Goal: Task Accomplishment & Management: Manage account settings

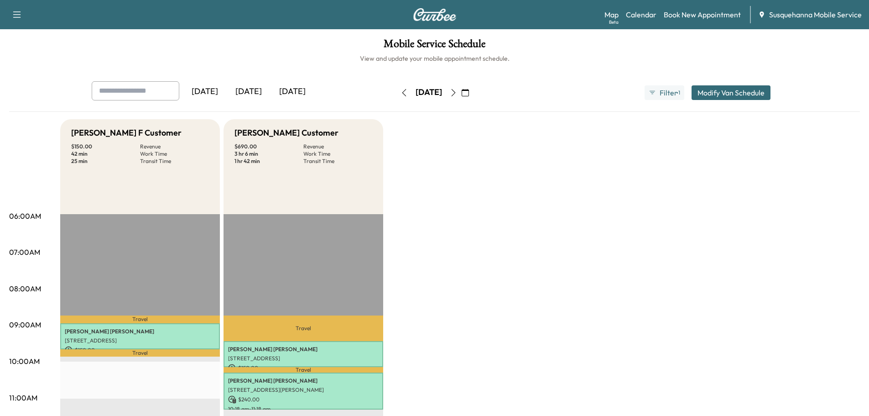
click at [401, 95] on icon "button" at bounding box center [404, 92] width 7 height 7
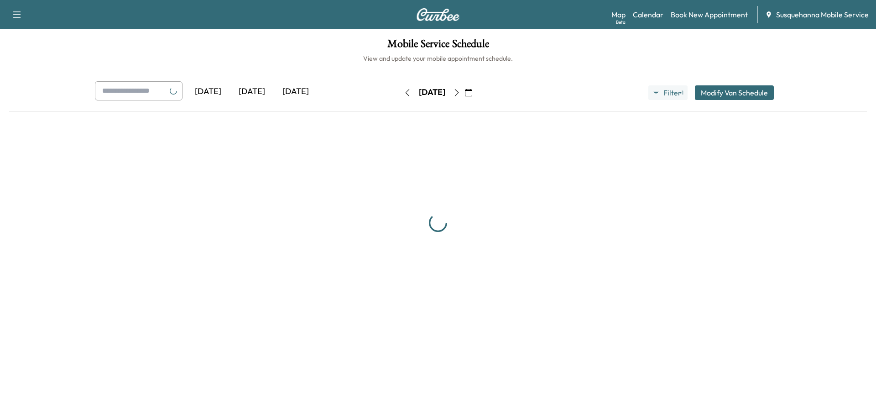
click at [400, 95] on button "button" at bounding box center [408, 92] width 16 height 15
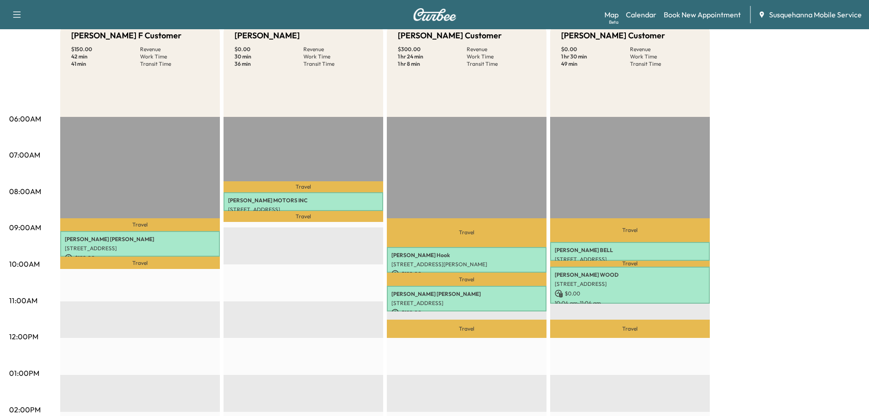
scroll to position [49, 0]
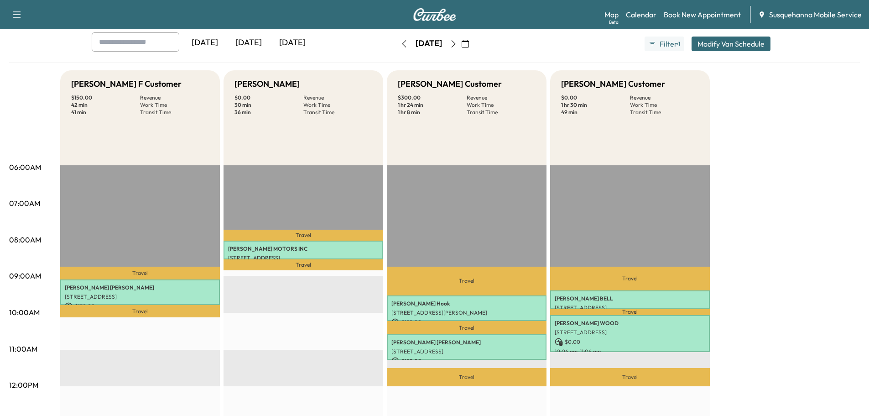
click at [401, 43] on icon "button" at bounding box center [404, 43] width 7 height 7
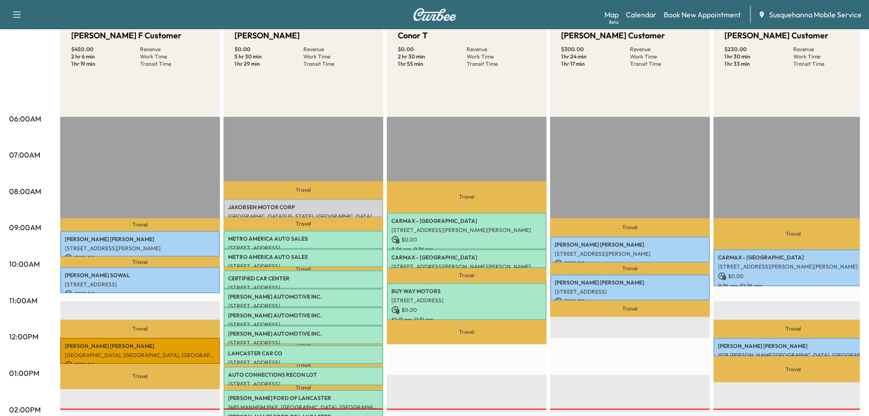
scroll to position [146, 0]
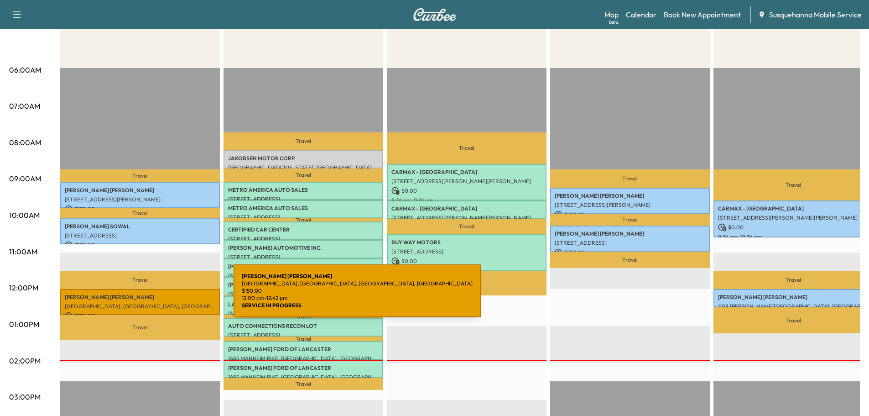
click at [165, 296] on p "[PERSON_NAME]" at bounding box center [140, 296] width 151 height 7
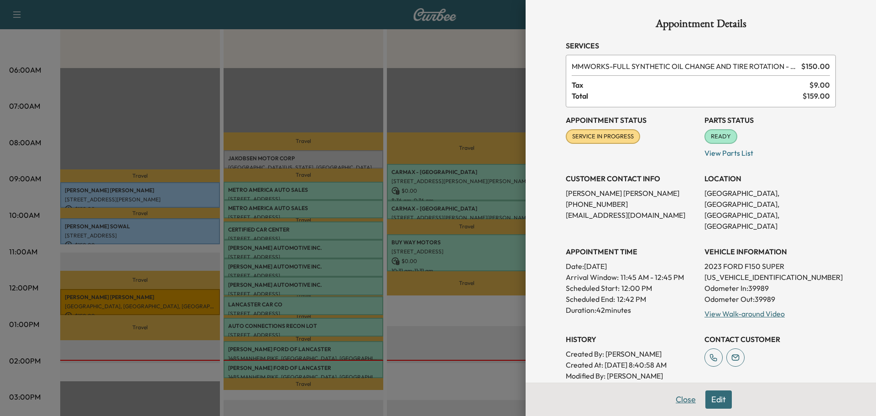
click at [681, 397] on button "Close" at bounding box center [686, 399] width 32 height 18
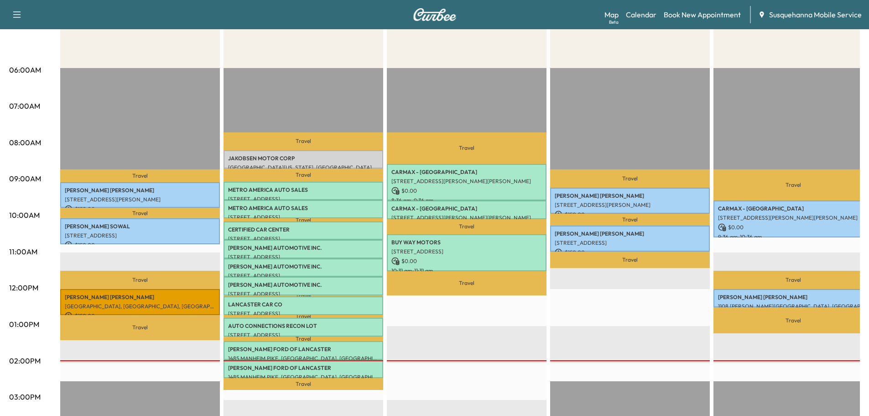
scroll to position [0, 0]
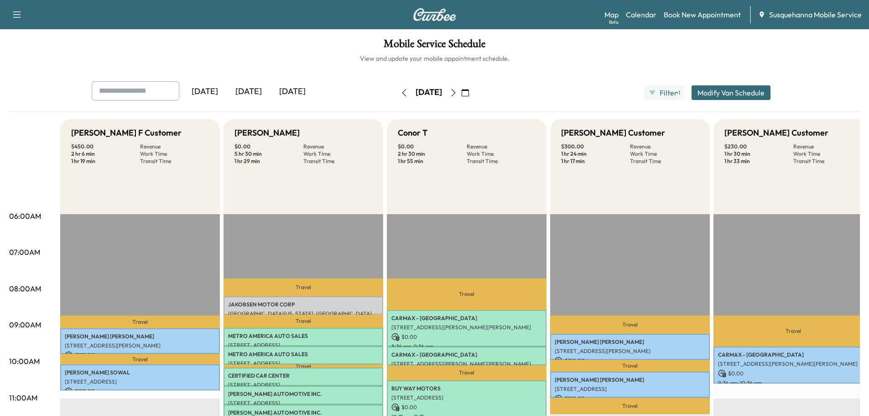
click at [461, 98] on button "button" at bounding box center [454, 92] width 16 height 15
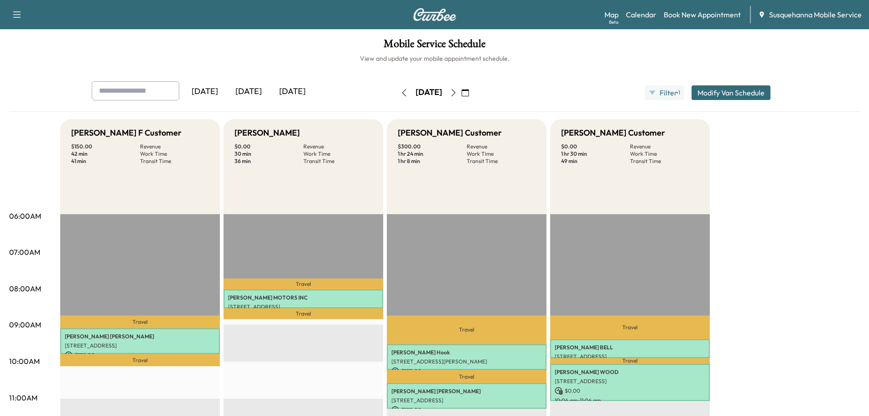
click at [457, 94] on icon "button" at bounding box center [453, 92] width 7 height 7
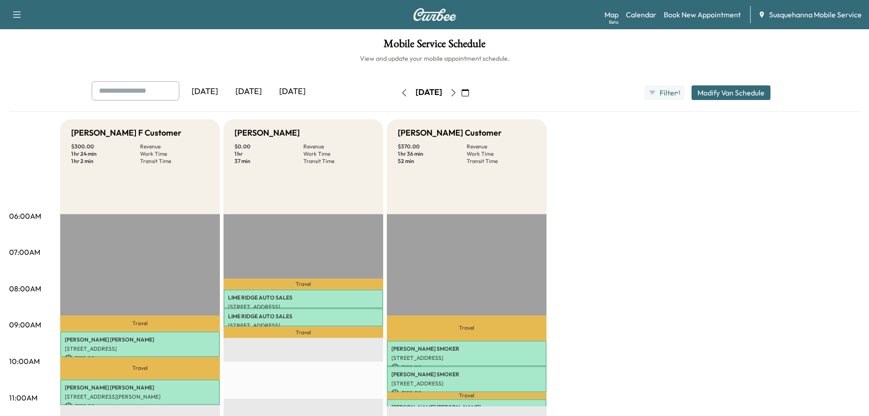
click at [457, 92] on icon "button" at bounding box center [453, 92] width 7 height 7
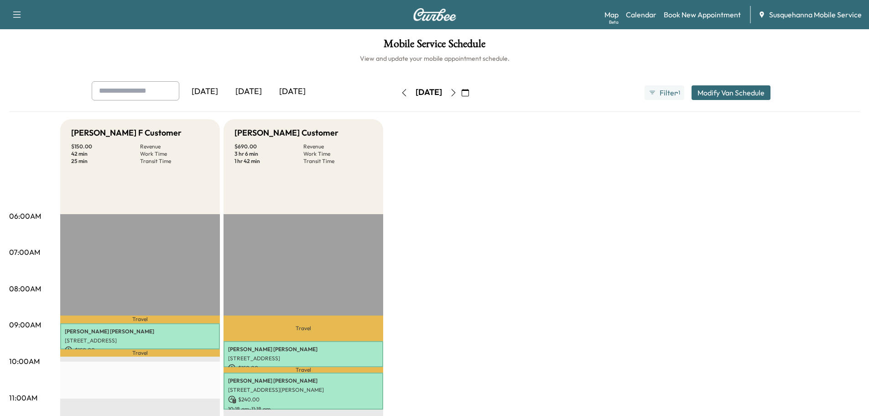
click at [461, 93] on button "button" at bounding box center [454, 92] width 16 height 15
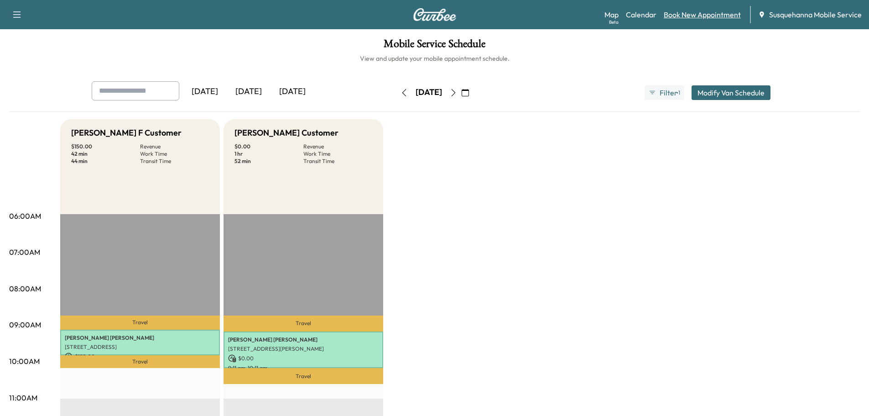
click at [682, 16] on link "Book New Appointment" at bounding box center [702, 14] width 77 height 11
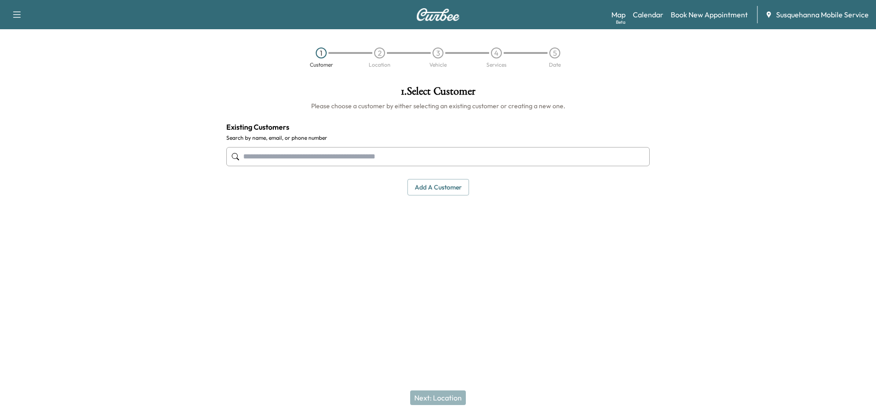
click at [430, 150] on input "text" at bounding box center [437, 156] width 423 height 19
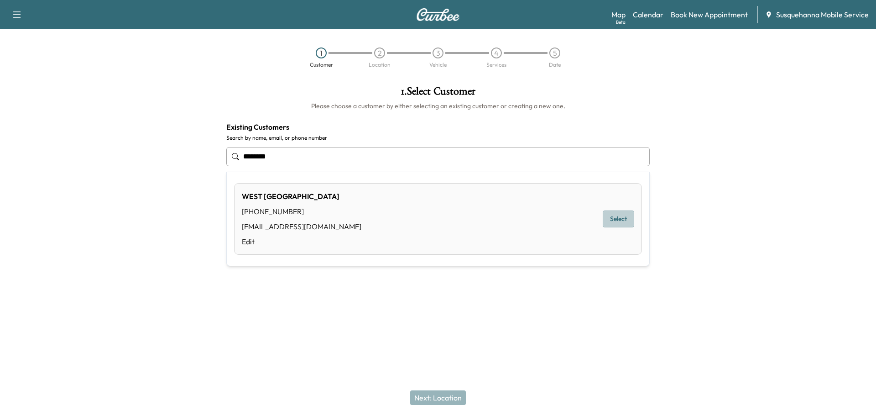
click at [620, 217] on button "Select" at bounding box center [618, 218] width 31 height 17
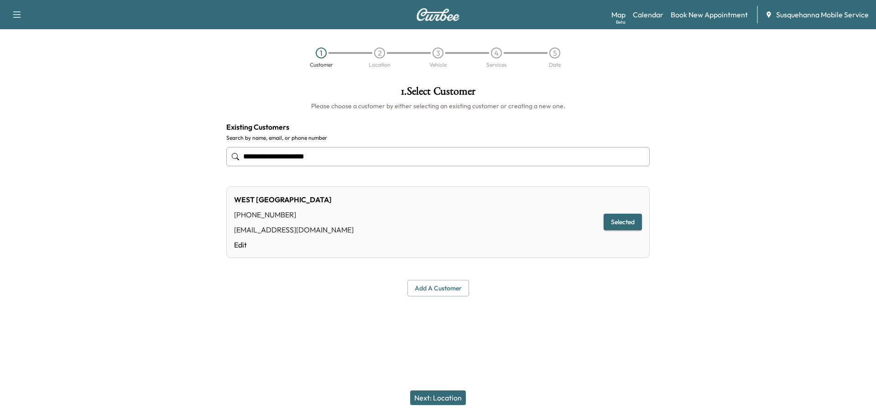
type input "**********"
click at [452, 395] on button "Next: Location" at bounding box center [438, 397] width 56 height 15
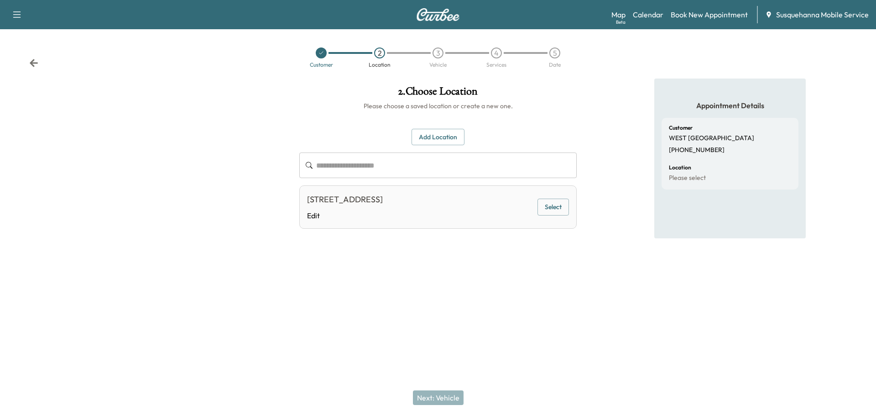
click at [566, 205] on button "Select" at bounding box center [552, 206] width 31 height 17
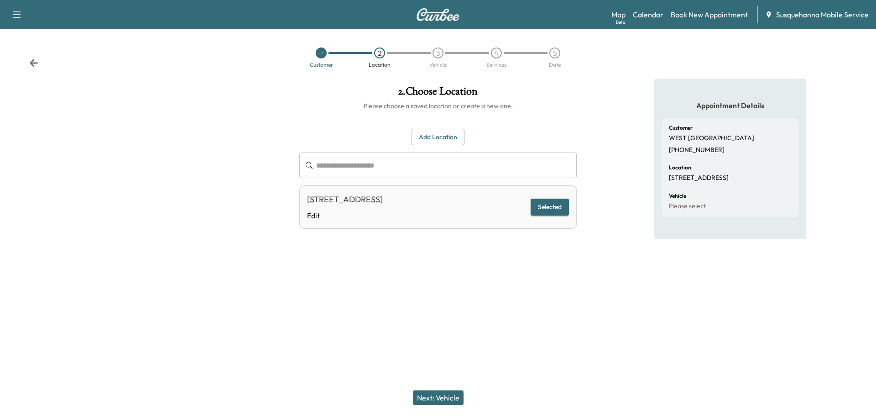
click at [456, 401] on button "Next: Vehicle" at bounding box center [438, 397] width 51 height 15
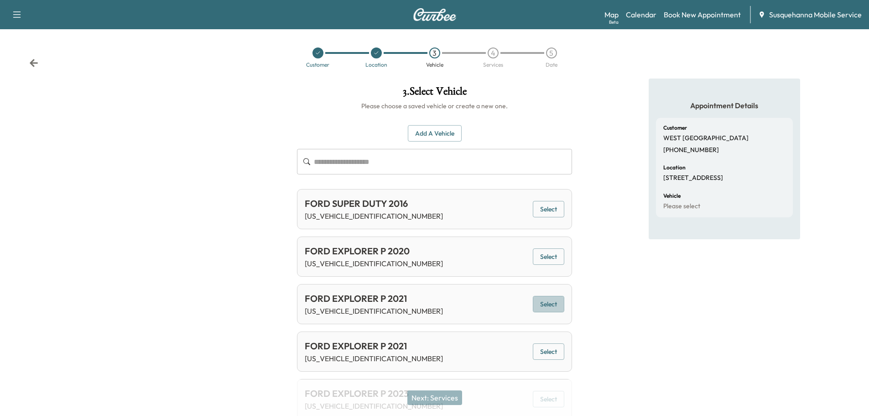
click at [563, 306] on button "Select" at bounding box center [548, 304] width 31 height 17
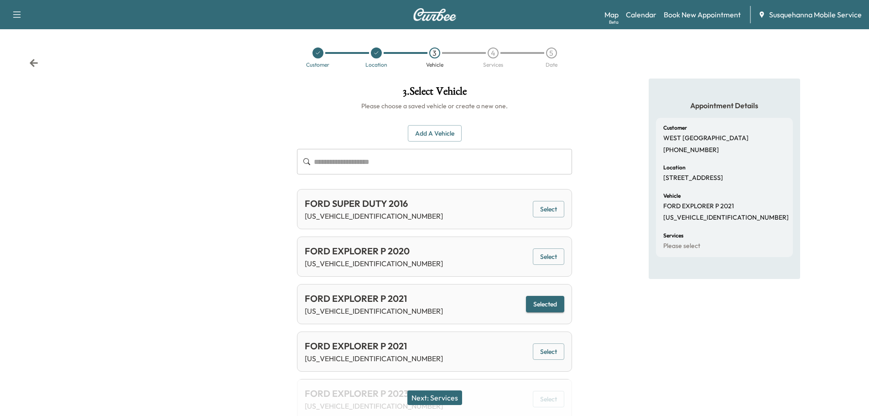
click at [446, 397] on button "Next: Services" at bounding box center [434, 397] width 55 height 15
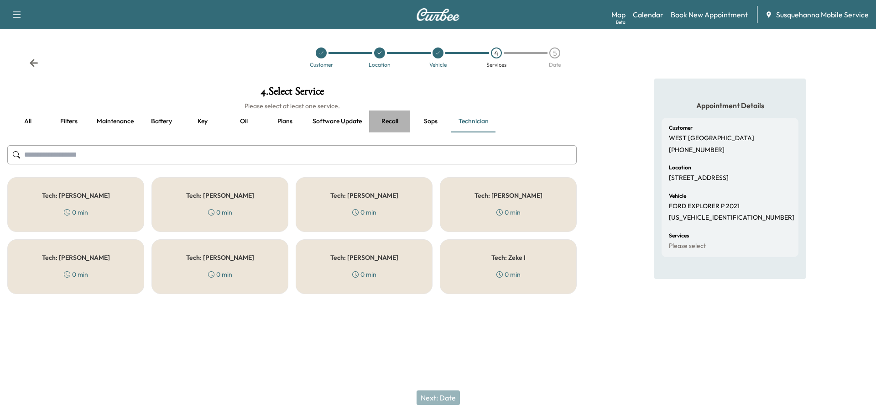
click at [392, 123] on button "Recall" at bounding box center [389, 121] width 41 height 22
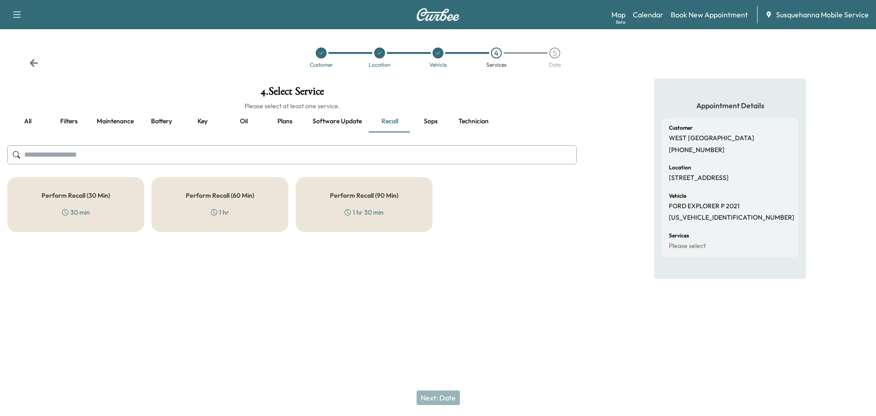
click at [115, 214] on div "Perform Recall (30 Min) 30 min" at bounding box center [75, 204] width 137 height 55
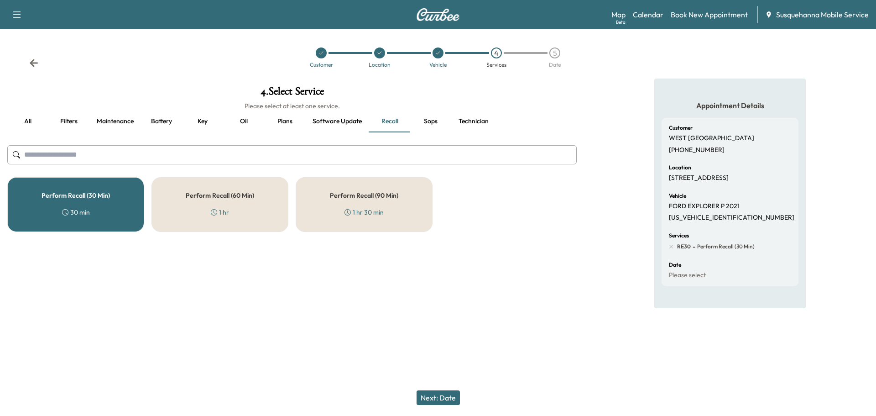
click at [474, 122] on button "Technician" at bounding box center [473, 121] width 45 height 22
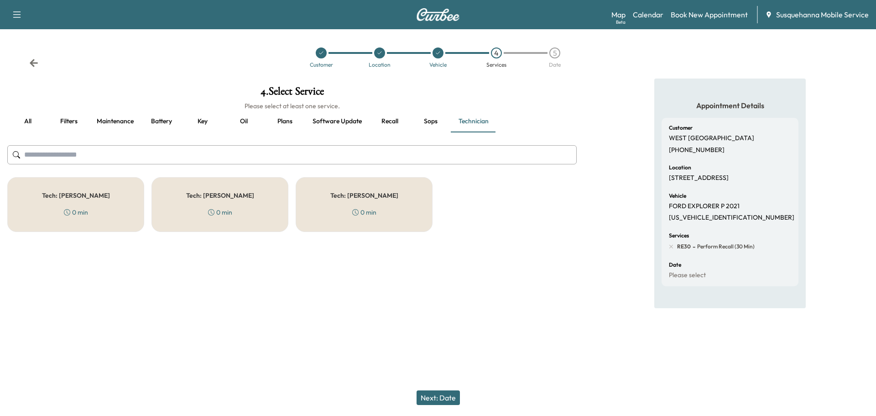
click at [377, 216] on div "Tech: [PERSON_NAME] 0 min" at bounding box center [364, 204] width 137 height 55
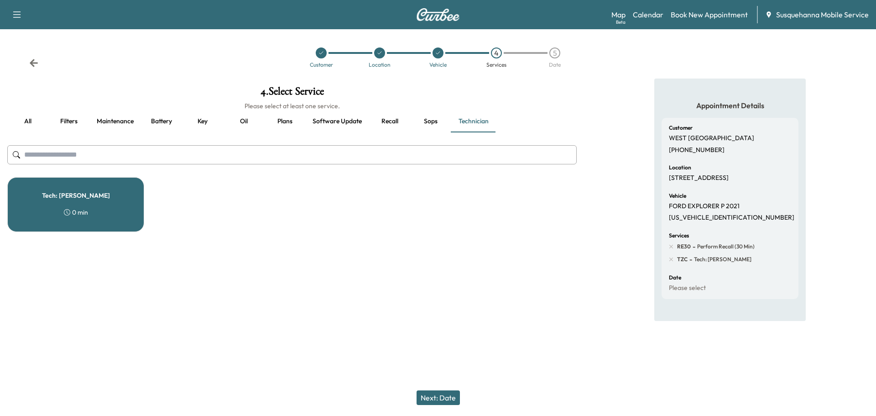
click at [443, 396] on button "Next: Date" at bounding box center [438, 397] width 43 height 15
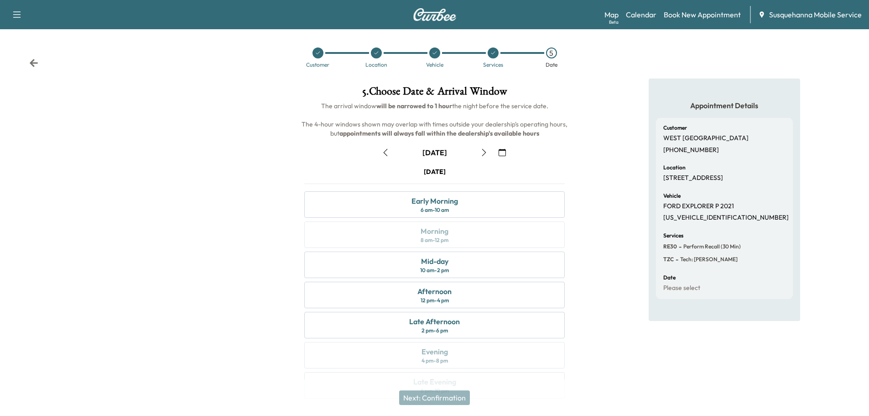
click at [503, 152] on icon "button" at bounding box center [502, 152] width 7 height 7
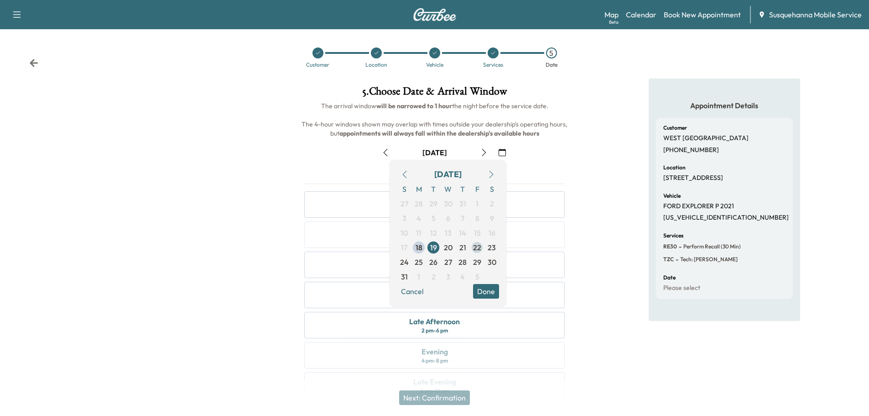
click at [477, 249] on span "22" at bounding box center [477, 247] width 8 height 11
click at [631, 390] on div "Next: Confirmation" at bounding box center [434, 397] width 869 height 36
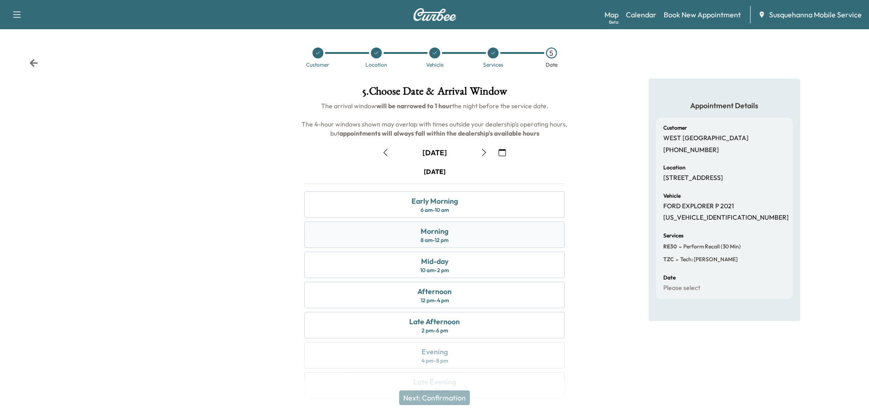
click at [475, 229] on div "Morning 8 am - 12 pm" at bounding box center [434, 234] width 260 height 26
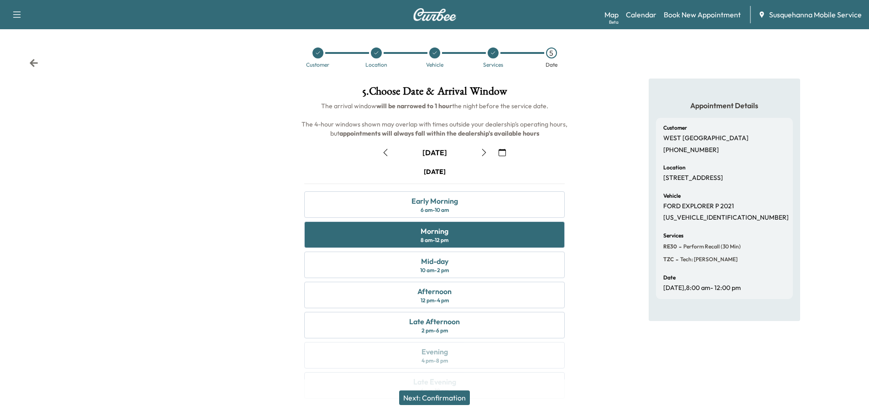
click at [461, 392] on button "Next: Confirmation" at bounding box center [434, 397] width 71 height 15
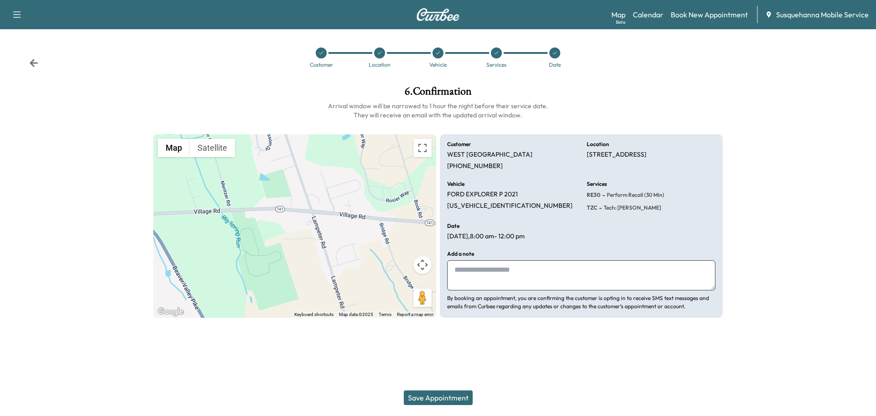
click at [525, 279] on textarea at bounding box center [581, 275] width 268 height 30
type textarea "**********"
click at [445, 399] on button "Save Appointment" at bounding box center [438, 397] width 69 height 15
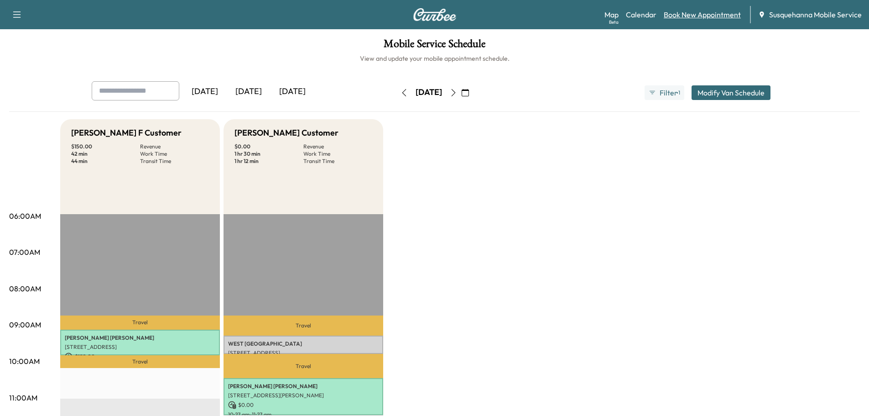
click at [686, 12] on link "Book New Appointment" at bounding box center [702, 14] width 77 height 11
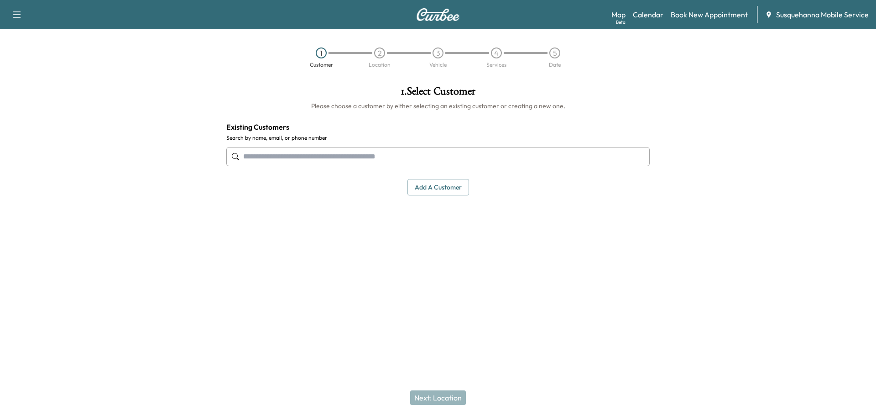
click at [406, 161] on input "text" at bounding box center [437, 156] width 423 height 19
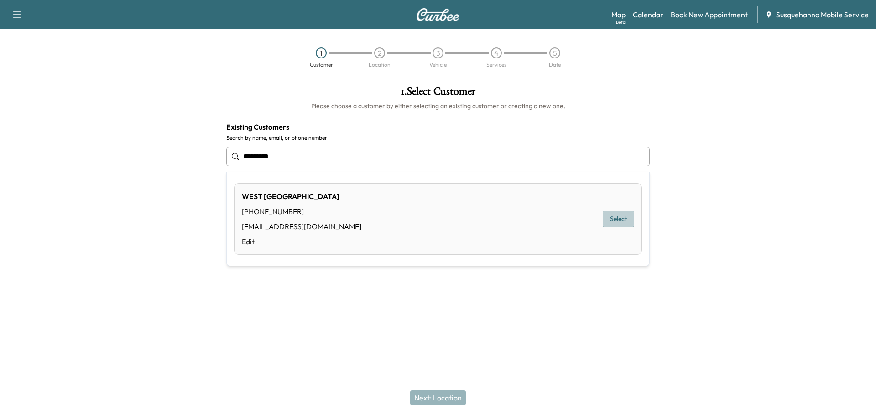
click at [625, 217] on button "Select" at bounding box center [618, 218] width 31 height 17
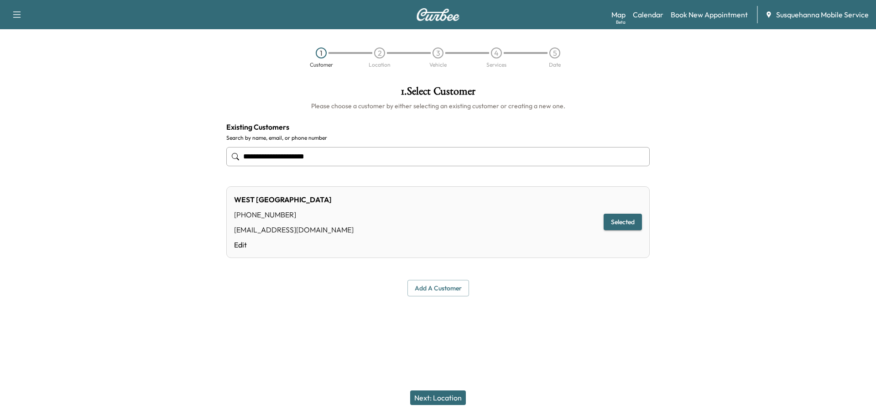
type input "**********"
click at [461, 400] on button "Next: Location" at bounding box center [438, 397] width 56 height 15
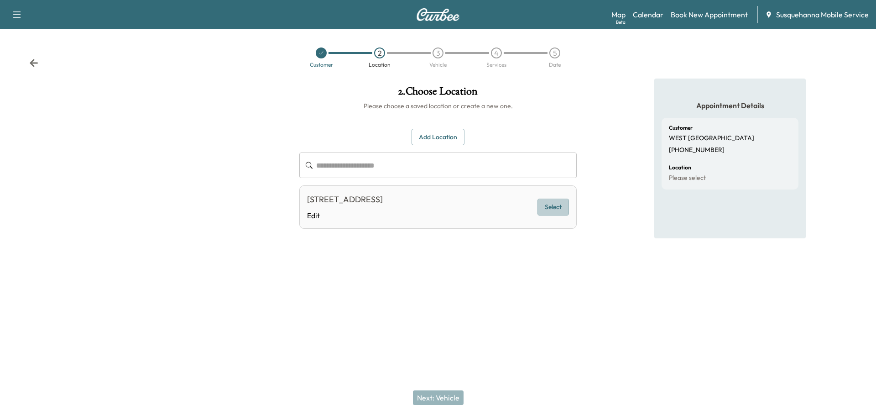
click at [554, 208] on button "Select" at bounding box center [552, 206] width 31 height 17
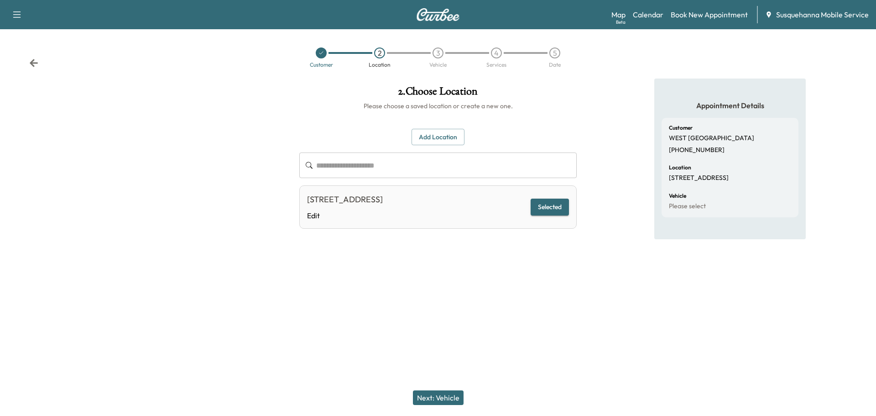
click at [446, 400] on button "Next: Vehicle" at bounding box center [438, 397] width 51 height 15
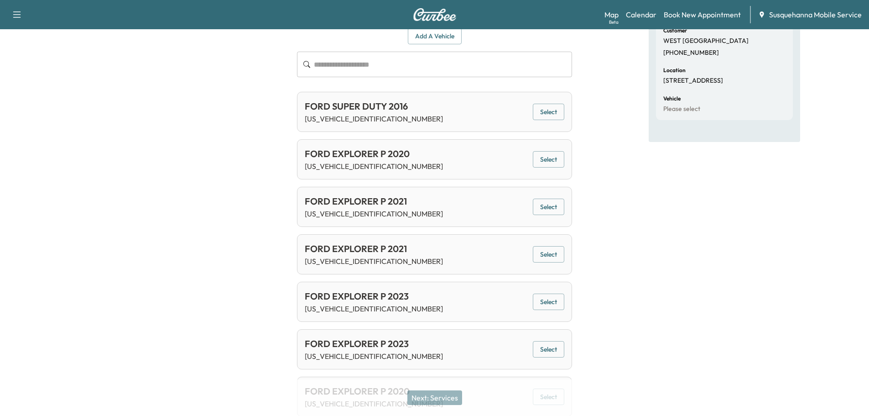
scroll to position [146, 0]
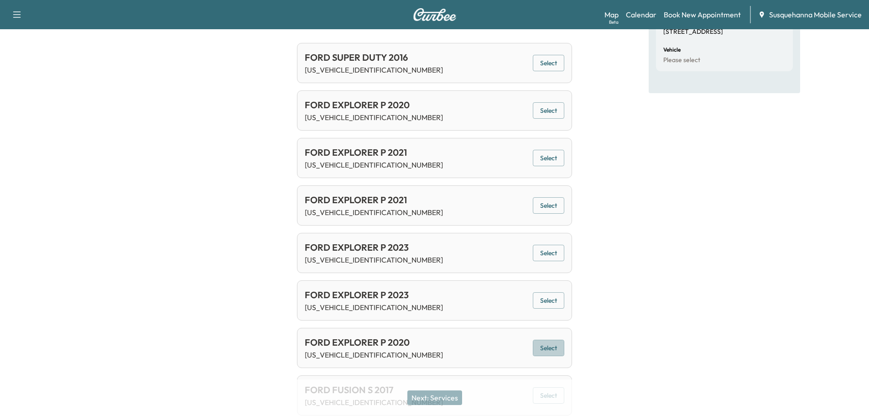
click at [557, 347] on button "Select" at bounding box center [548, 347] width 31 height 17
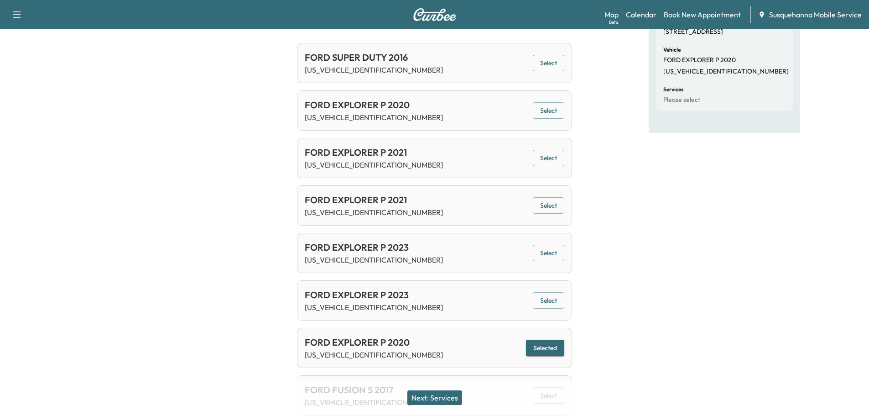
click at [455, 399] on button "Next: Services" at bounding box center [434, 397] width 55 height 15
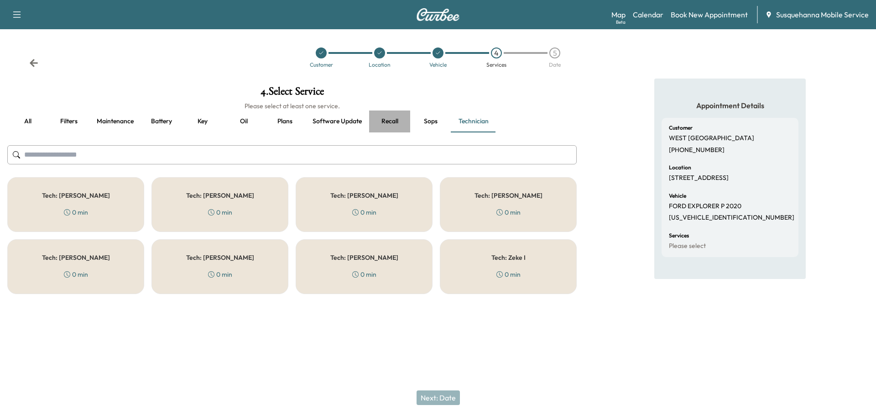
click at [388, 120] on button "Recall" at bounding box center [389, 121] width 41 height 22
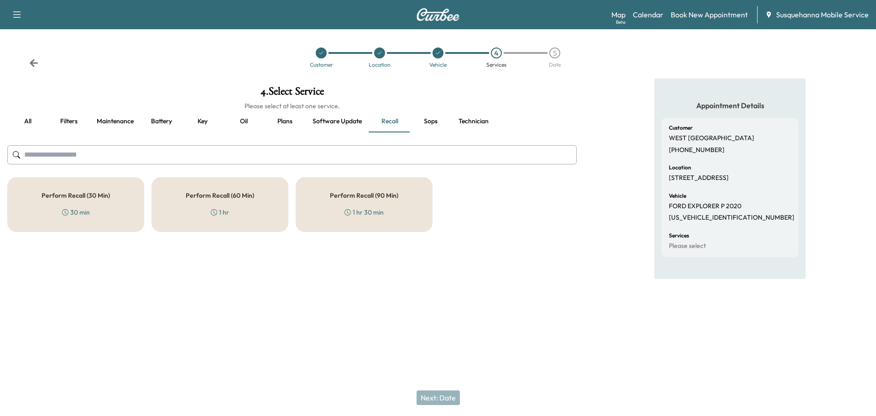
drag, startPoint x: 98, startPoint y: 210, endPoint x: 111, endPoint y: 205, distance: 14.1
click at [108, 206] on div "Perform Recall (30 Min) 30 min" at bounding box center [75, 204] width 137 height 55
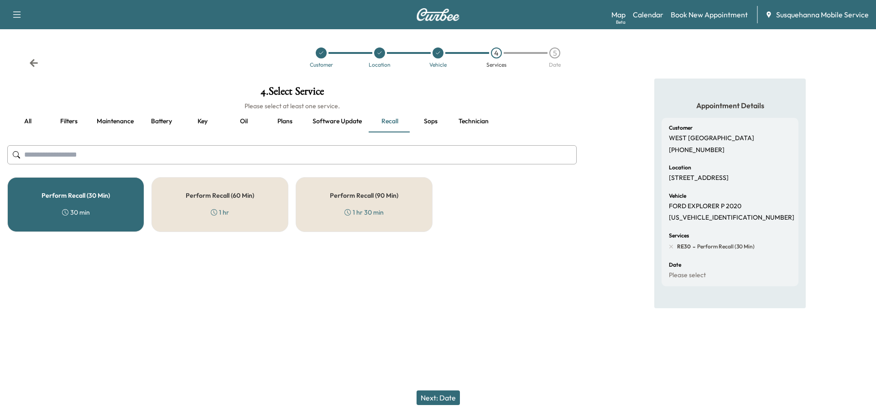
click at [464, 122] on button "Technician" at bounding box center [473, 121] width 45 height 22
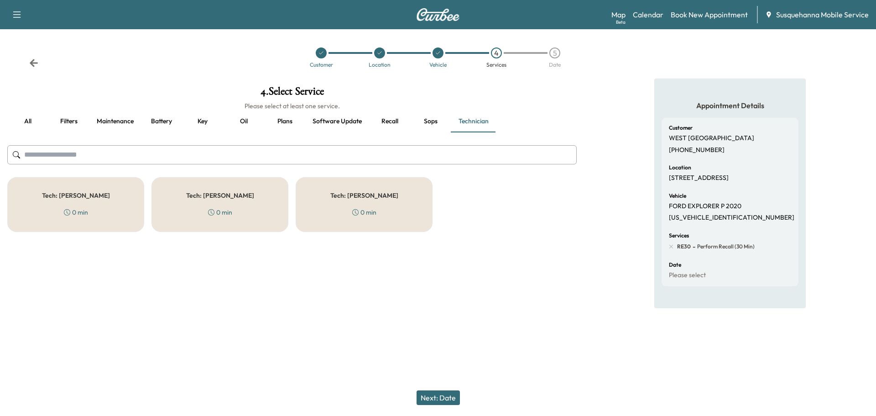
click at [401, 191] on div "Tech: [PERSON_NAME] 0 min" at bounding box center [364, 204] width 137 height 55
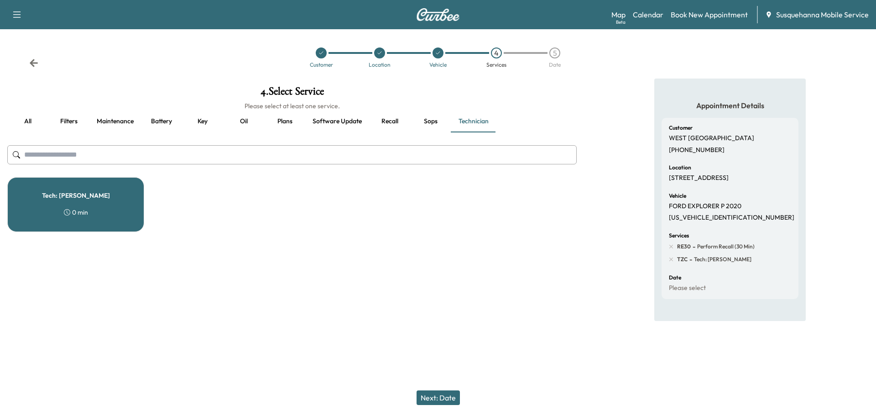
click at [447, 400] on button "Next: Date" at bounding box center [438, 397] width 43 height 15
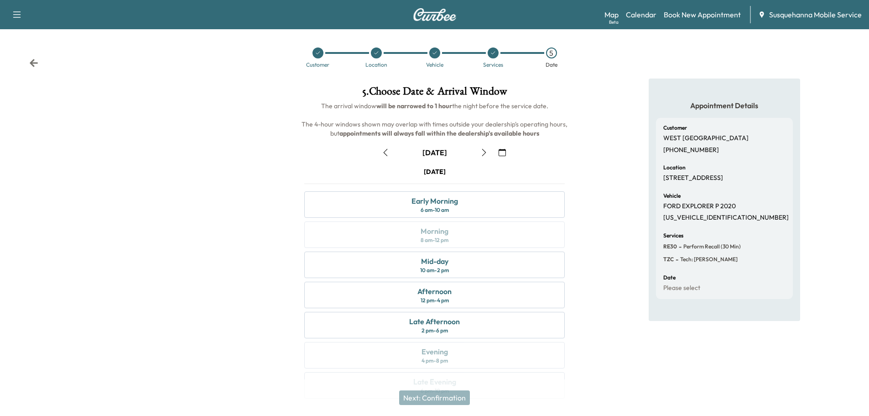
click at [505, 156] on button "button" at bounding box center [503, 152] width 16 height 15
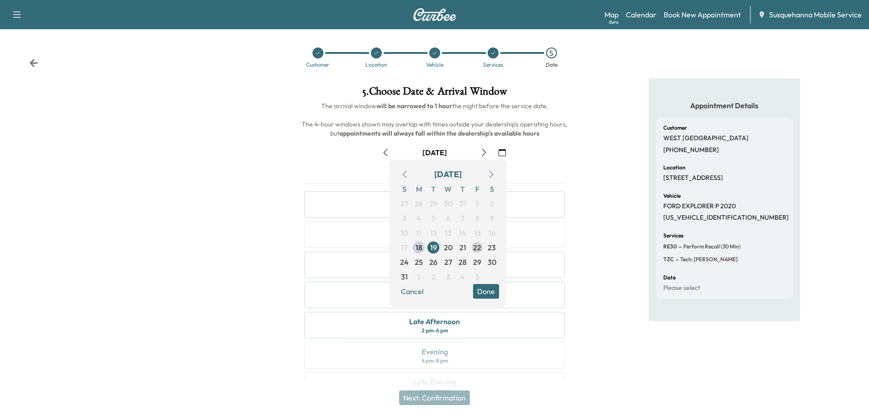
click at [479, 250] on span "22" at bounding box center [477, 247] width 8 height 11
click at [596, 232] on div "Appointment Details Customer [GEOGRAPHIC_DATA] [PHONE_NUMBER] Location [STREET_…" at bounding box center [724, 243] width 290 height 331
click at [490, 290] on button "Done" at bounding box center [486, 291] width 26 height 15
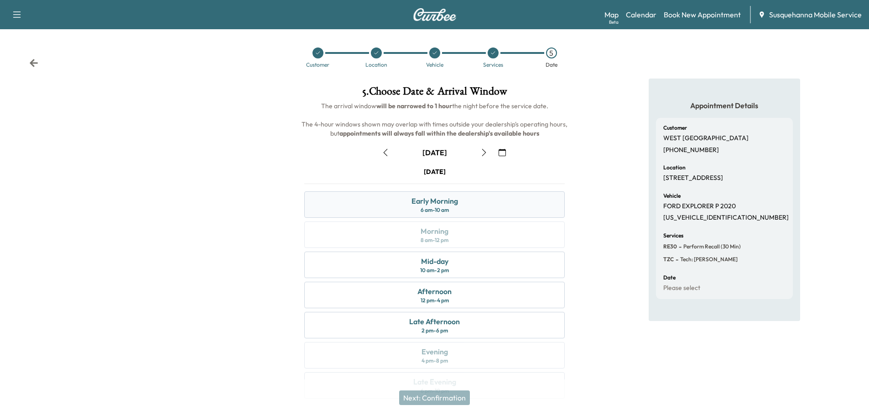
click at [515, 207] on div "Early Morning 6 am - 10 am" at bounding box center [434, 204] width 260 height 26
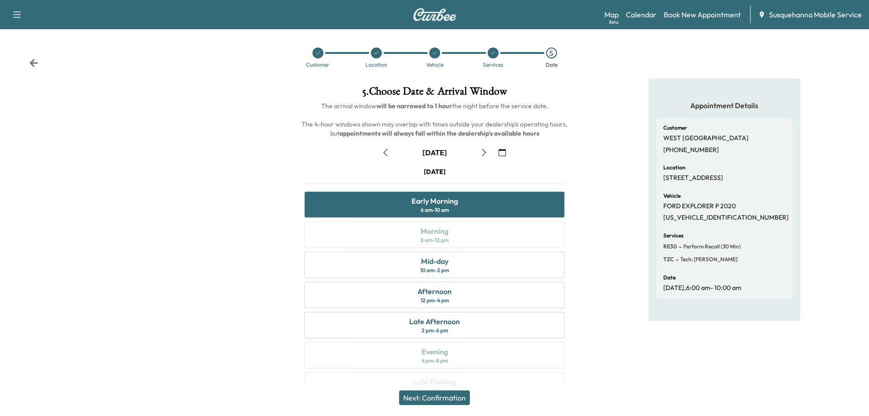
click at [460, 394] on button "Next: Confirmation" at bounding box center [434, 397] width 71 height 15
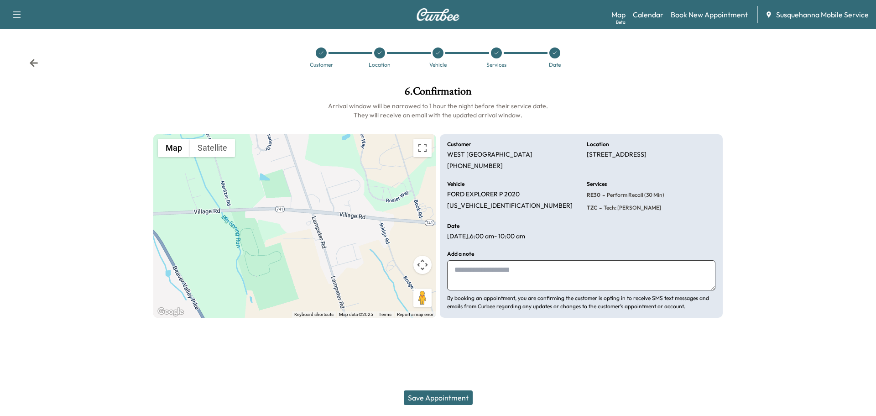
click at [505, 280] on textarea at bounding box center [581, 275] width 268 height 30
type textarea "**********"
click at [428, 391] on button "Save Appointment" at bounding box center [438, 397] width 69 height 15
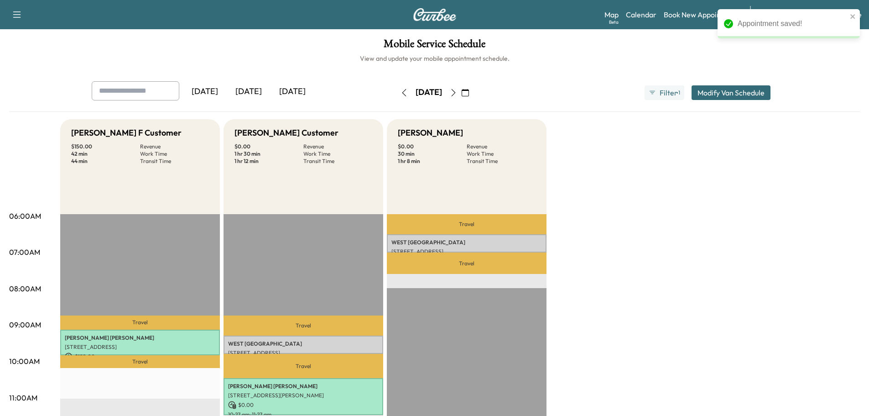
scroll to position [97, 0]
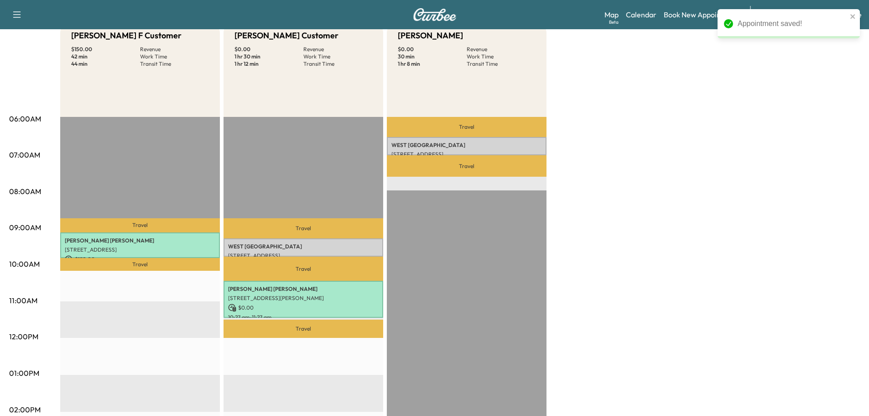
click at [666, 77] on div "[PERSON_NAME] F Customer $ 150.00 Revenue 42 min Work Time 44 min Transit Time …" at bounding box center [460, 364] width 800 height 684
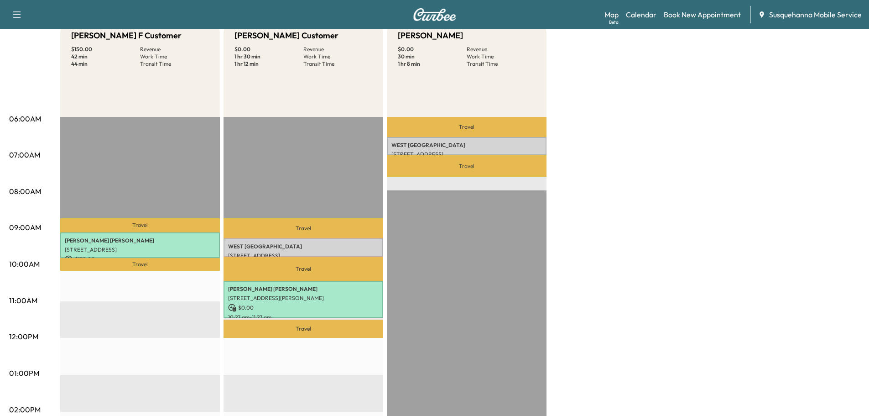
click at [699, 17] on link "Book New Appointment" at bounding box center [702, 14] width 77 height 11
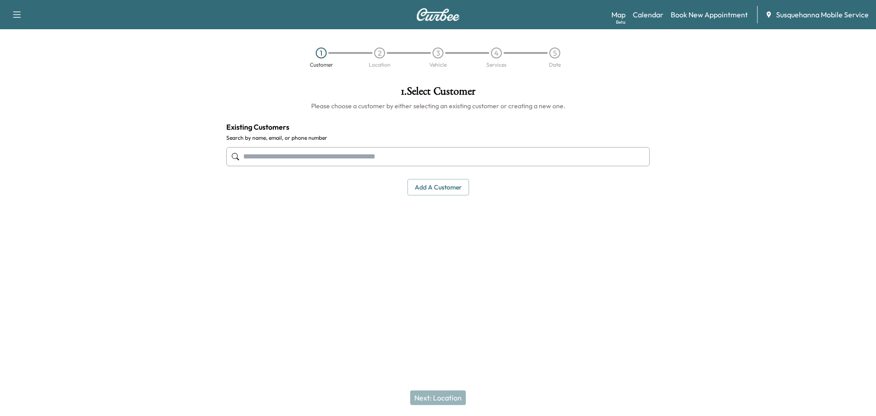
click at [465, 149] on input "text" at bounding box center [437, 156] width 423 height 19
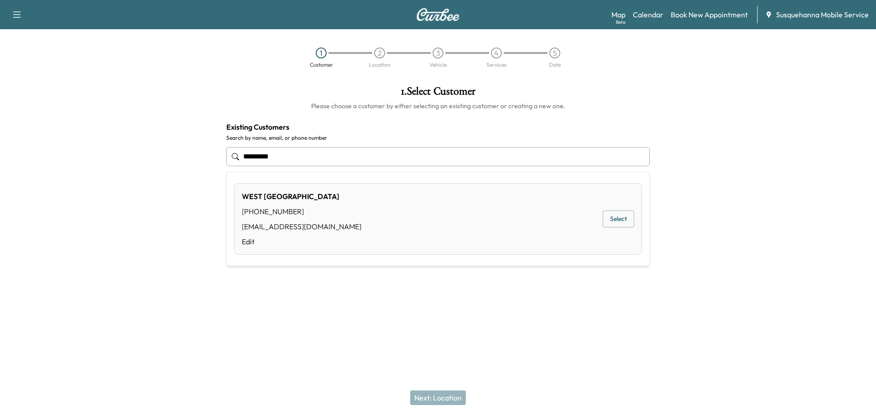
click at [396, 208] on div "[GEOGRAPHIC_DATA] [PHONE_NUMBER] [EMAIL_ADDRESS][DOMAIN_NAME] Edit Select" at bounding box center [438, 219] width 408 height 72
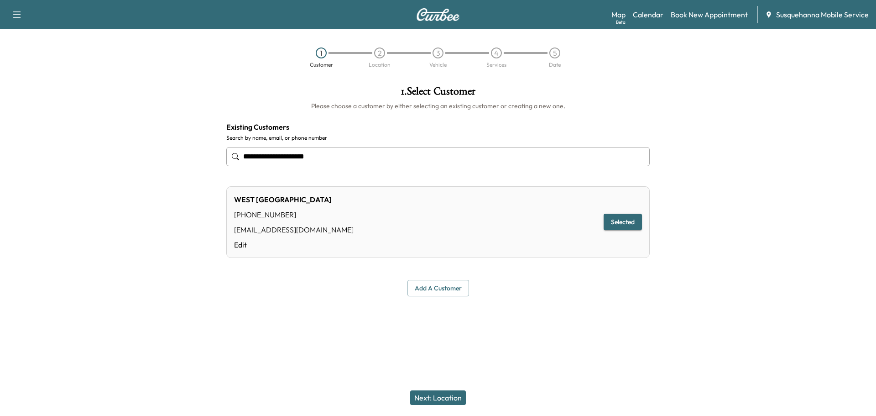
type input "**********"
click at [617, 220] on button "Selected" at bounding box center [623, 222] width 38 height 17
click at [429, 391] on button "Next: Location" at bounding box center [438, 397] width 56 height 15
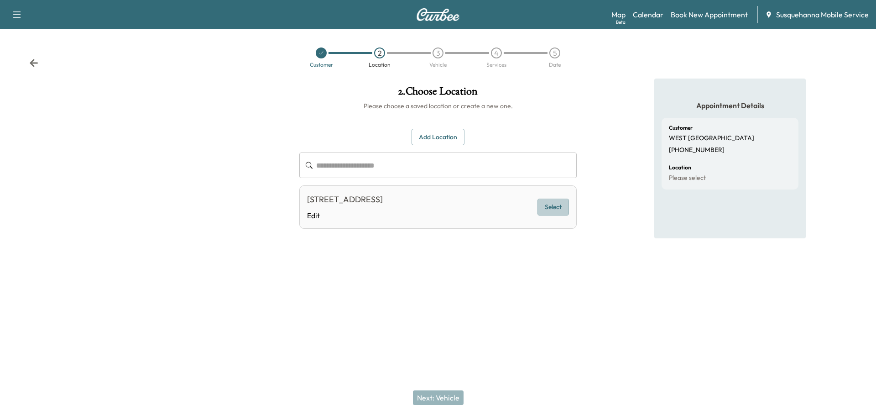
click at [547, 205] on button "Select" at bounding box center [552, 206] width 31 height 17
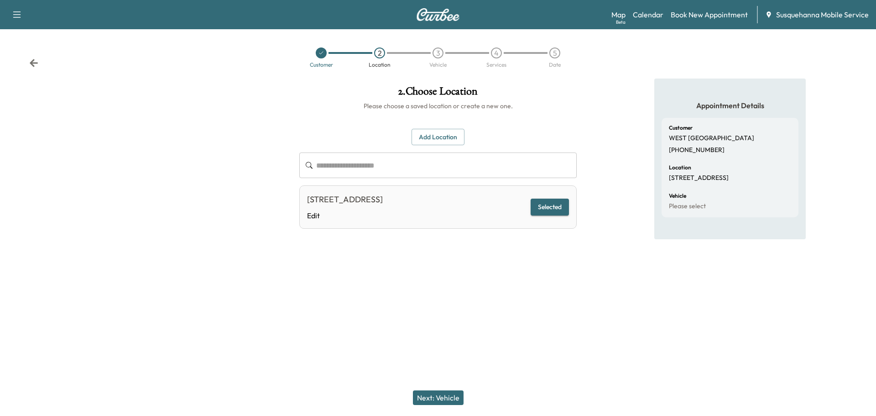
click at [452, 395] on button "Next: Vehicle" at bounding box center [438, 397] width 51 height 15
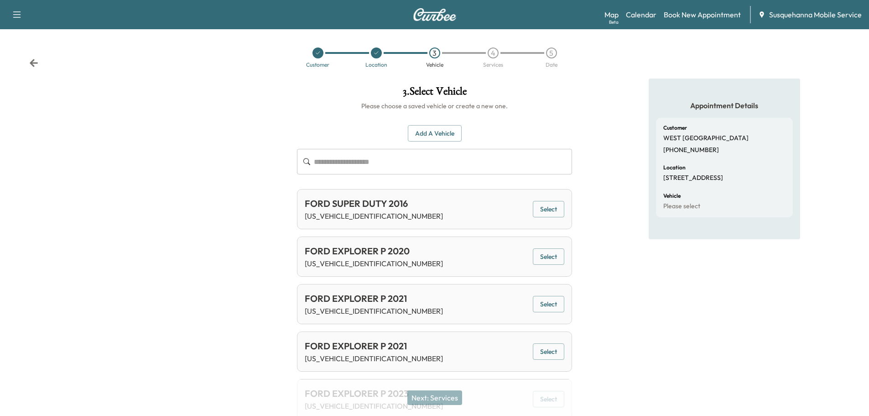
scroll to position [49, 0]
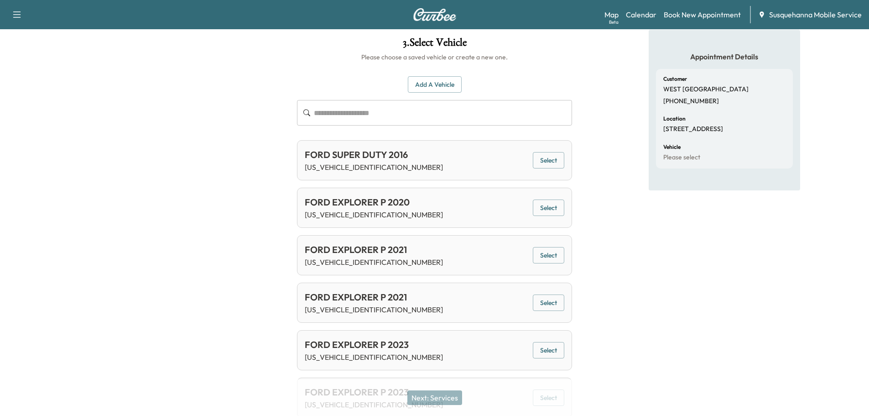
click at [543, 301] on button "Select" at bounding box center [548, 302] width 31 height 17
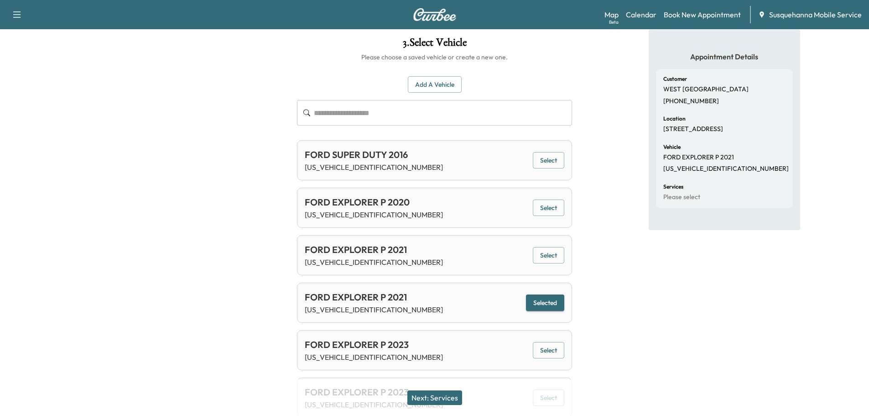
click at [454, 401] on button "Next: Services" at bounding box center [434, 397] width 55 height 15
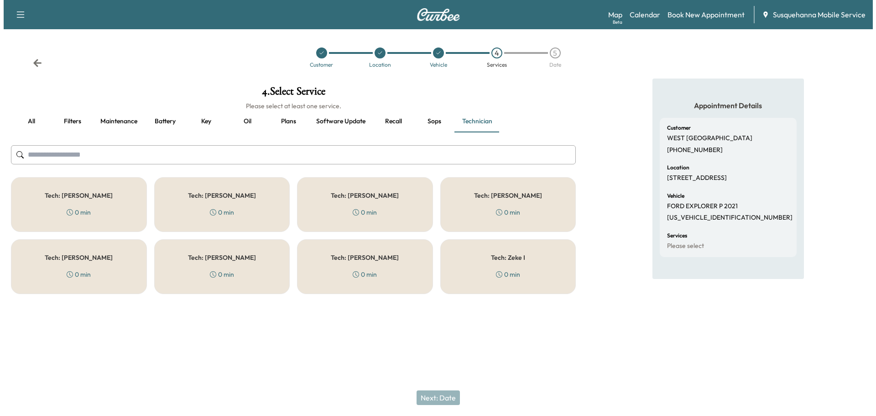
scroll to position [0, 0]
click at [396, 116] on button "Recall" at bounding box center [389, 121] width 41 height 22
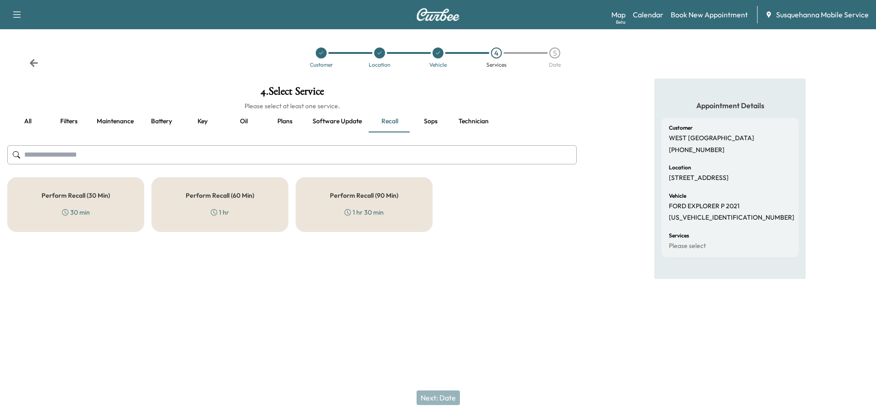
click at [124, 206] on div "Perform Recall (30 Min) 30 min" at bounding box center [75, 204] width 137 height 55
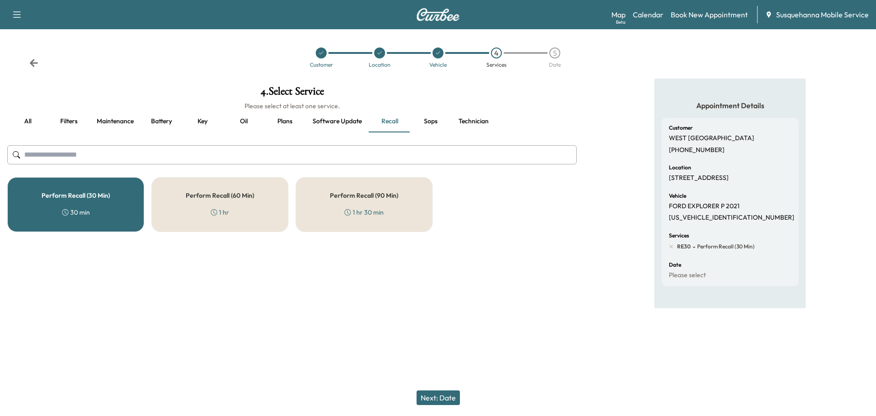
click at [469, 120] on button "Technician" at bounding box center [473, 121] width 45 height 22
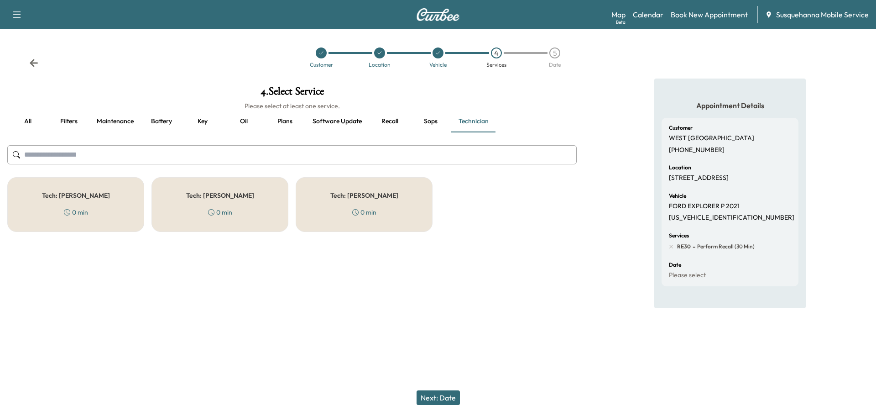
click at [366, 209] on div "0 min" at bounding box center [364, 212] width 24 height 9
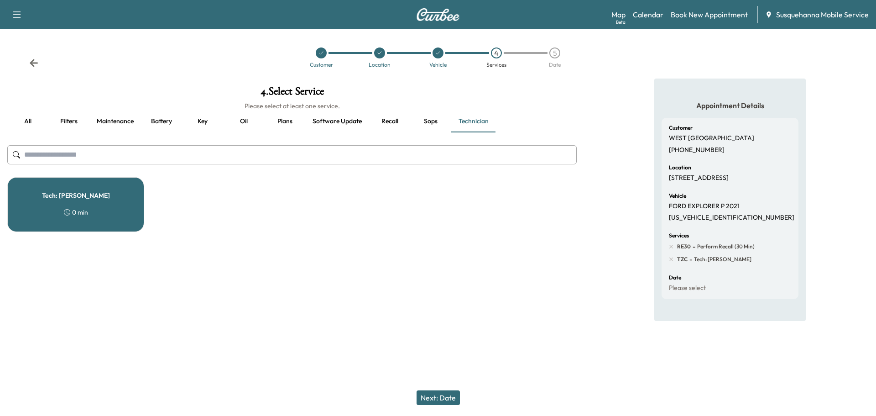
click at [431, 402] on button "Next: Date" at bounding box center [438, 397] width 43 height 15
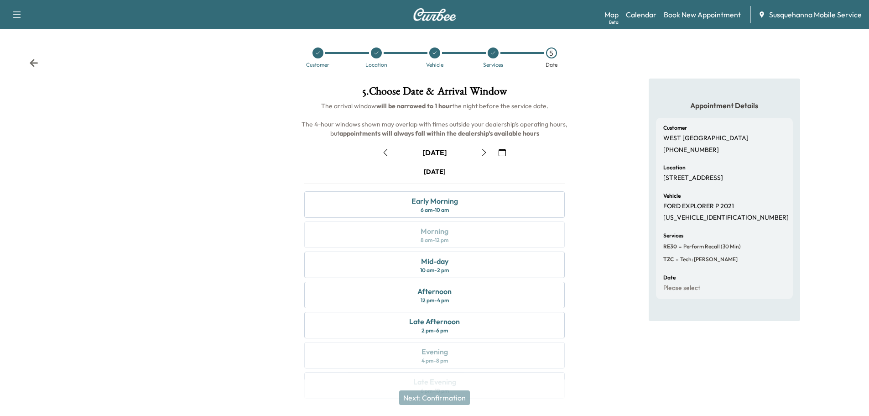
click at [502, 153] on icon "button" at bounding box center [502, 152] width 7 height 7
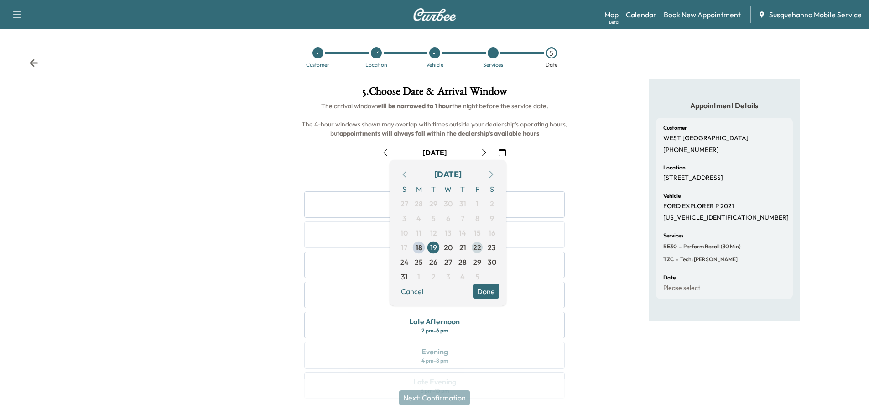
click at [479, 247] on span "22" at bounding box center [477, 247] width 8 height 11
click at [590, 242] on div "Appointment Details Customer [GEOGRAPHIC_DATA] [PHONE_NUMBER] Location [STREET_…" at bounding box center [724, 243] width 290 height 331
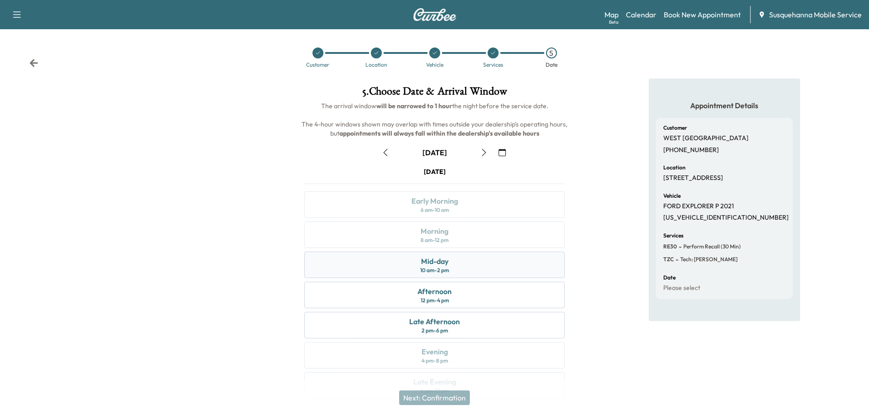
click at [491, 271] on div "Mid-day 10 am - 2 pm" at bounding box center [434, 264] width 260 height 26
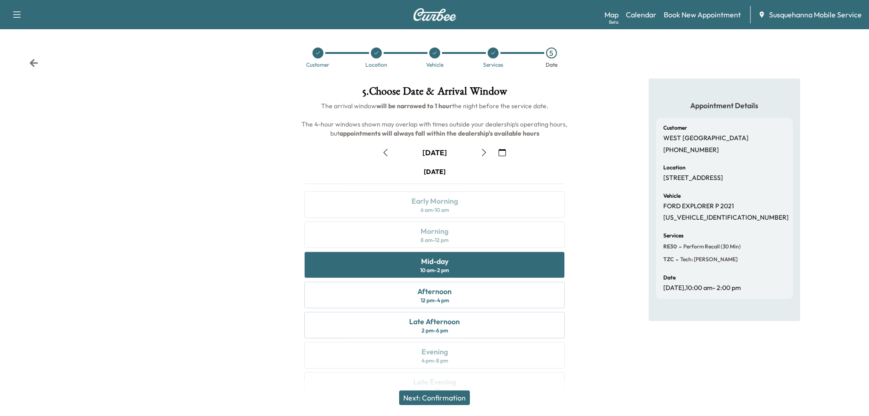
click at [459, 393] on button "Next: Confirmation" at bounding box center [434, 397] width 71 height 15
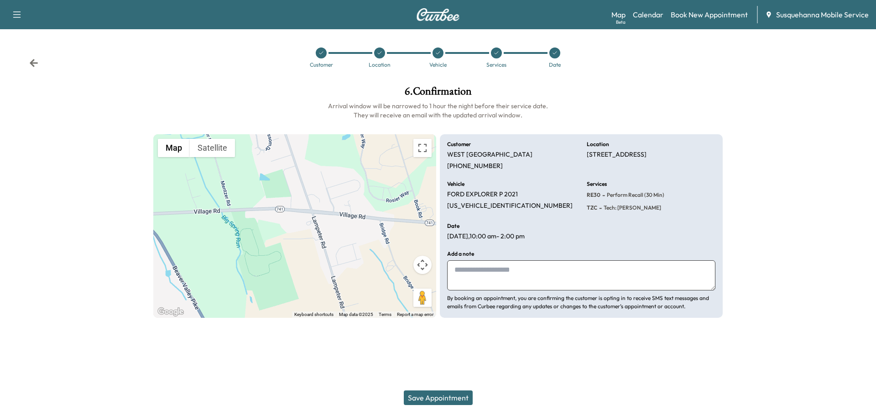
click at [517, 286] on textarea at bounding box center [581, 275] width 268 height 30
type textarea "**********"
click at [459, 399] on button "Save Appointment" at bounding box center [438, 397] width 69 height 15
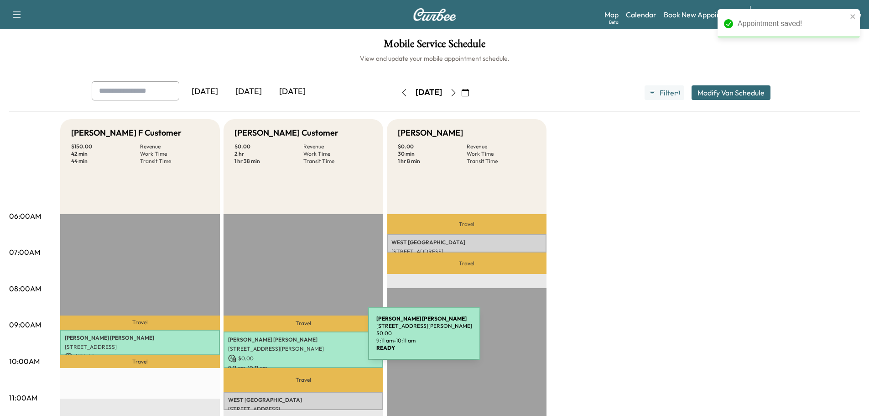
click at [300, 339] on p "[PERSON_NAME]" at bounding box center [303, 339] width 151 height 7
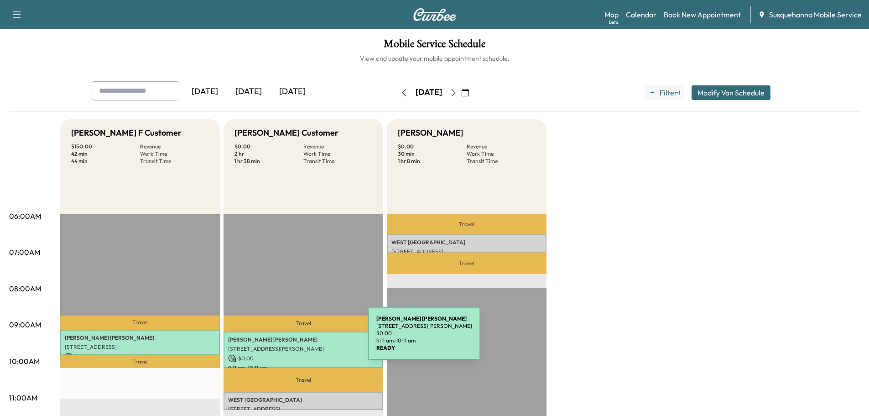
click at [300, 339] on p "[PERSON_NAME]" at bounding box center [303, 339] width 151 height 7
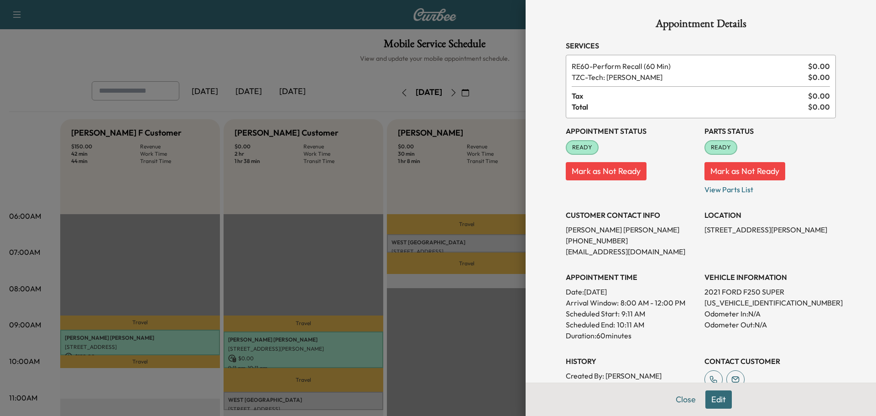
scroll to position [49, 0]
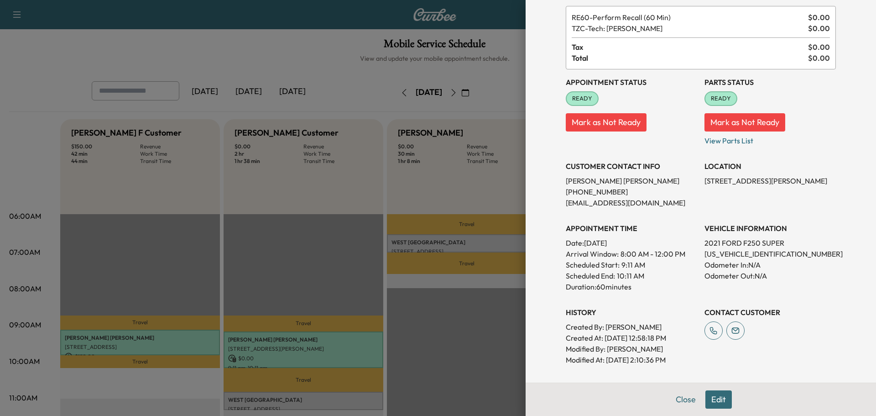
click at [713, 400] on button "Edit" at bounding box center [718, 399] width 26 height 18
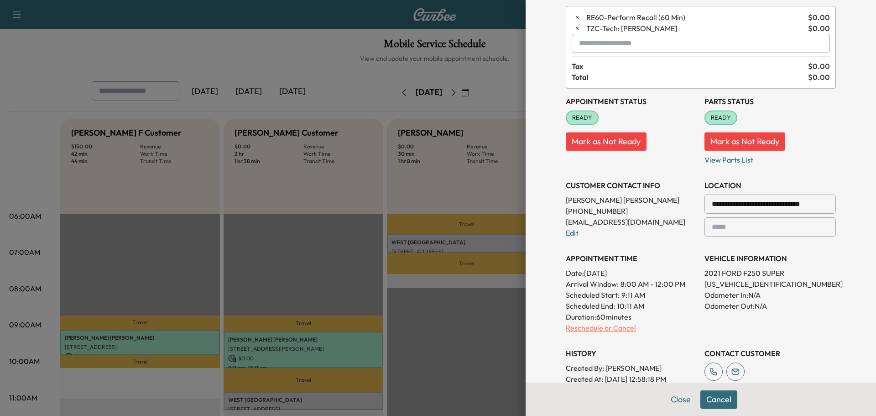
click at [609, 325] on p "Reschedule or Cancel" at bounding box center [631, 327] width 131 height 11
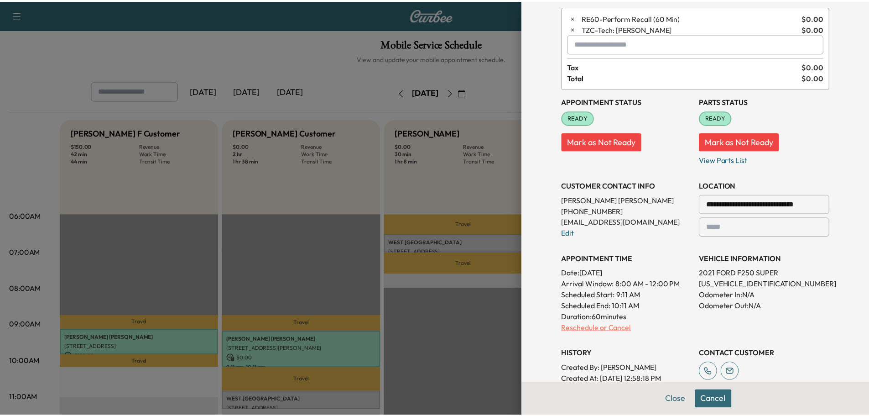
scroll to position [0, 0]
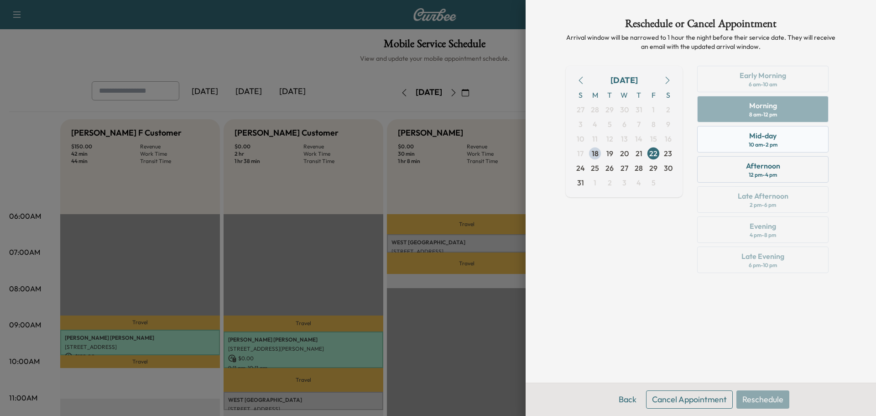
click at [777, 138] on div "Mid-day 10 am - 2 pm" at bounding box center [762, 139] width 131 height 26
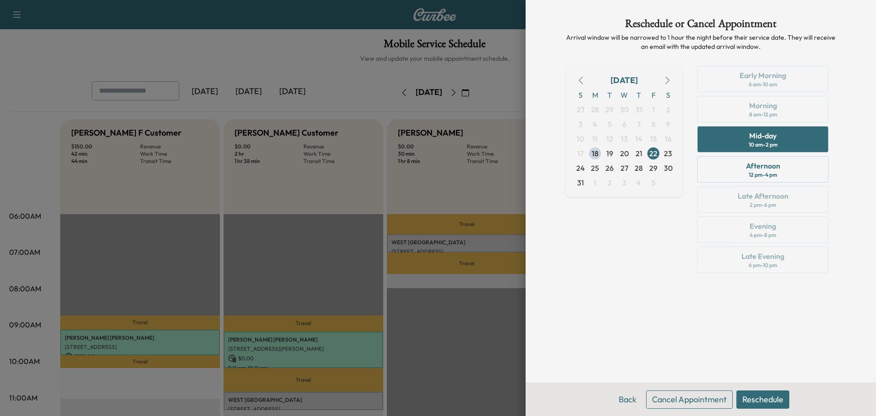
click at [751, 398] on button "Reschedule" at bounding box center [762, 399] width 53 height 18
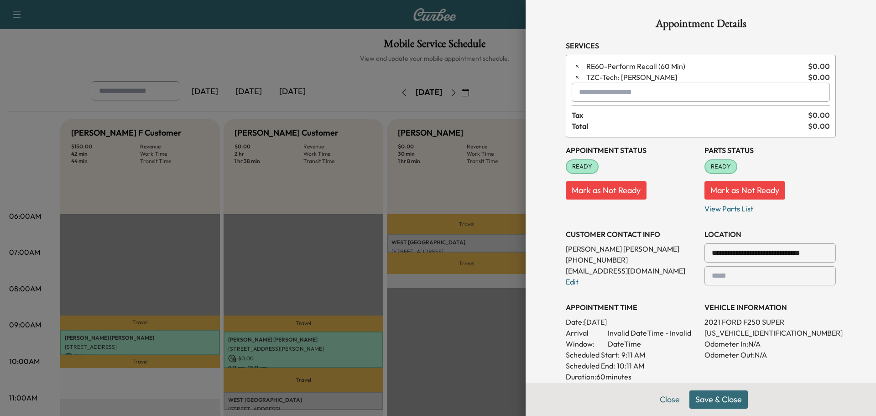
click at [717, 399] on button "Save & Close" at bounding box center [718, 399] width 58 height 18
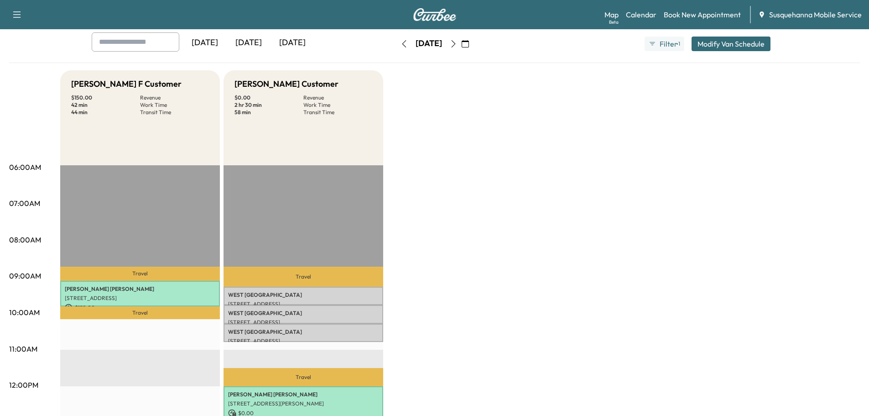
scroll to position [97, 0]
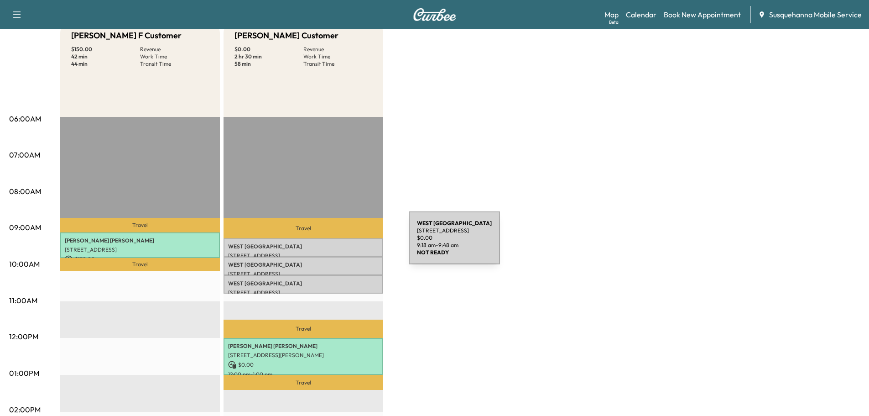
click at [340, 243] on p "[GEOGRAPHIC_DATA]" at bounding box center [303, 246] width 151 height 7
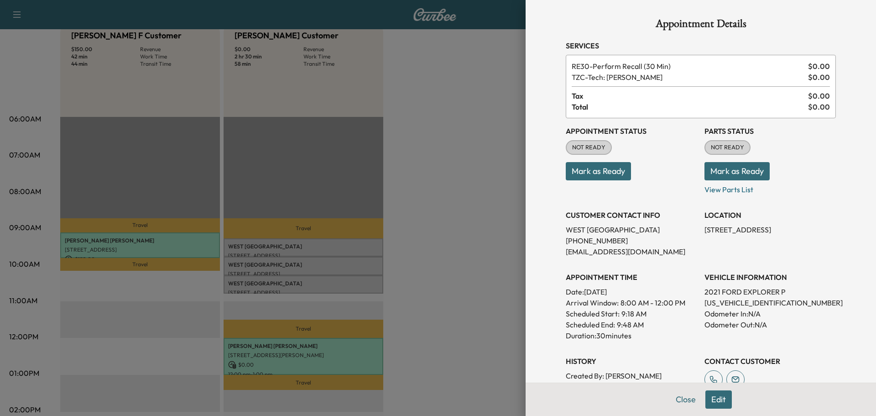
click at [714, 170] on button "Mark as Ready" at bounding box center [736, 171] width 65 height 18
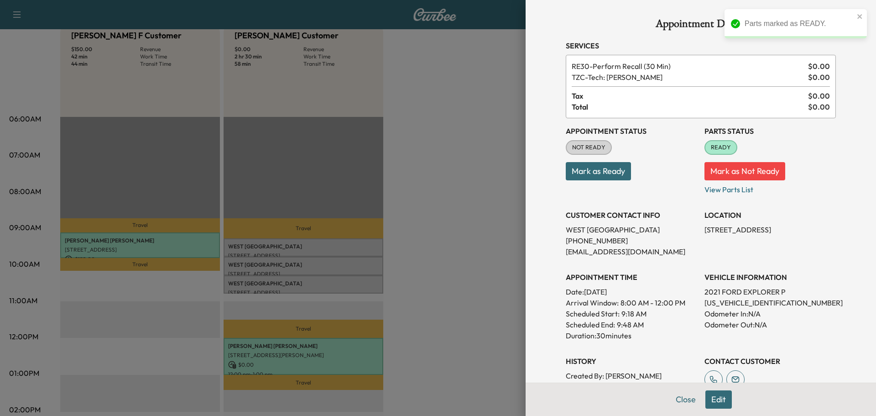
click at [602, 172] on button "Mark as Ready" at bounding box center [598, 171] width 65 height 18
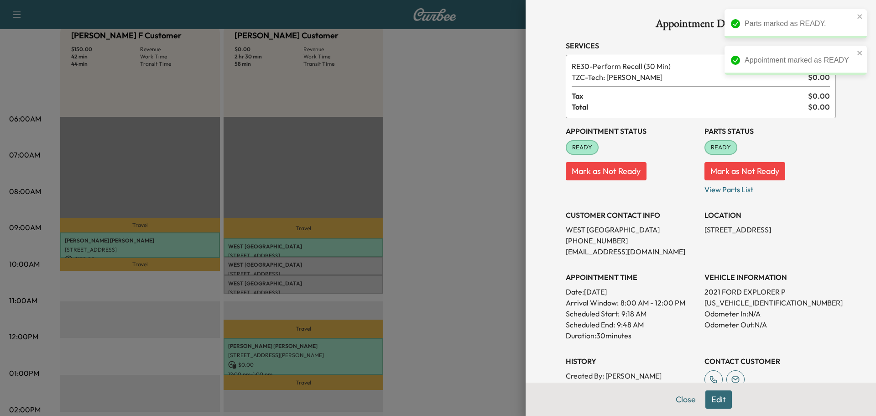
drag, startPoint x: 358, startPoint y: 266, endPoint x: 554, endPoint y: 230, distance: 199.4
click at [360, 266] on div at bounding box center [438, 208] width 876 height 416
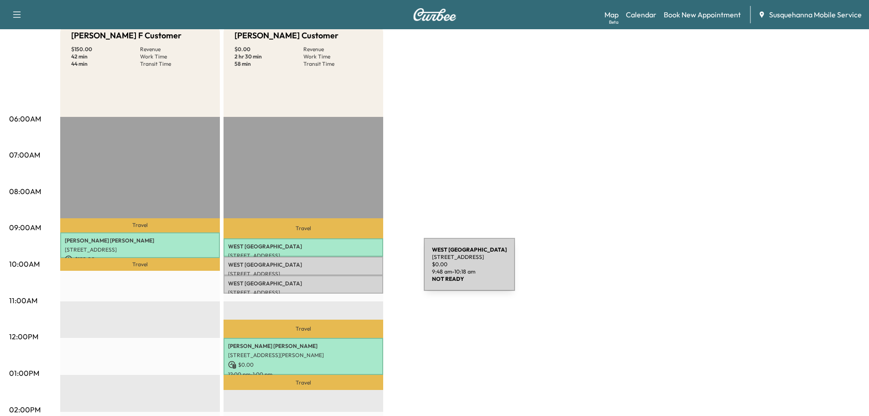
click at [355, 270] on p "[STREET_ADDRESS]" at bounding box center [303, 273] width 151 height 7
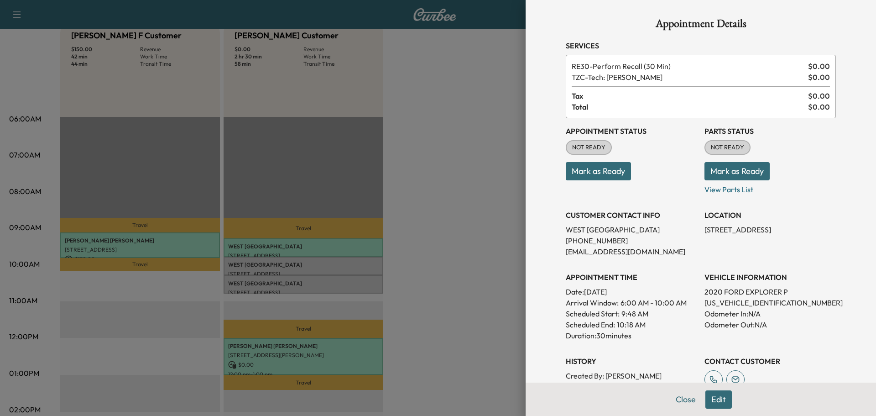
click at [723, 172] on button "Mark as Ready" at bounding box center [736, 171] width 65 height 18
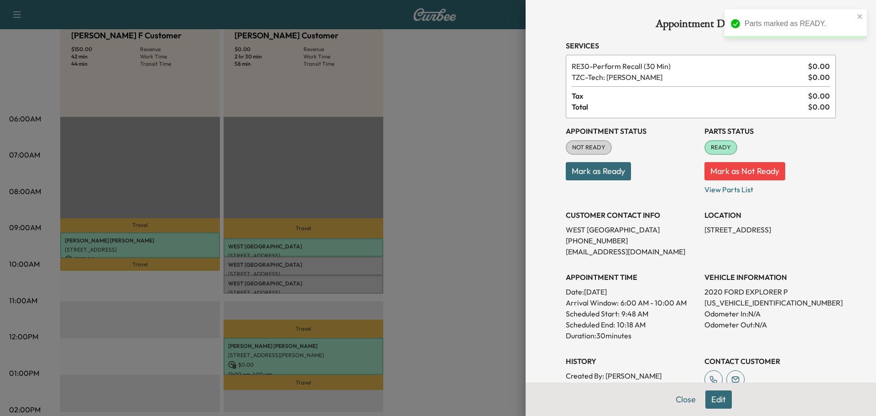
click at [604, 169] on button "Mark as Ready" at bounding box center [598, 171] width 65 height 18
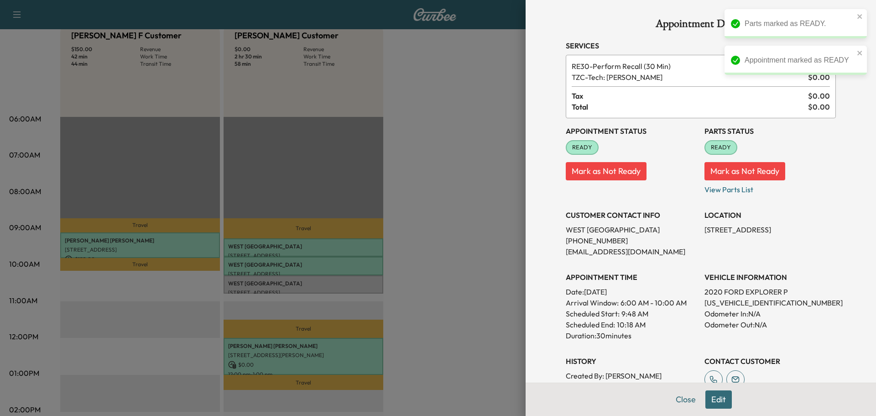
click at [337, 287] on div at bounding box center [438, 208] width 876 height 416
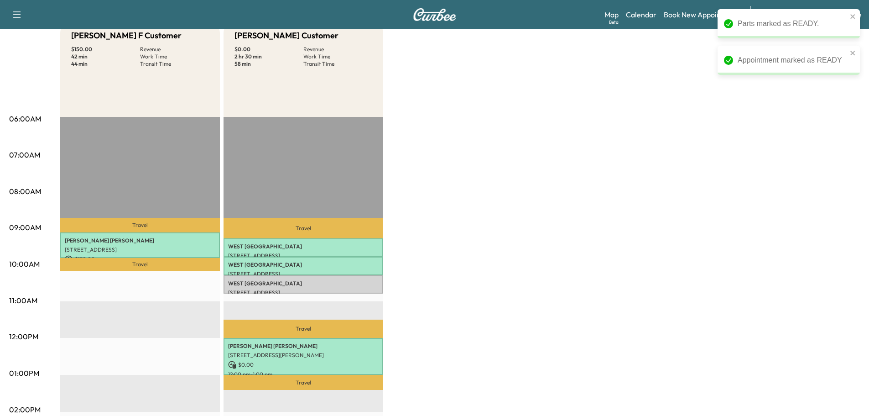
click at [384, 281] on div "[PERSON_NAME] F Customer $ 150.00 Revenue 42 min Work Time 44 min Transit Time …" at bounding box center [460, 364] width 800 height 684
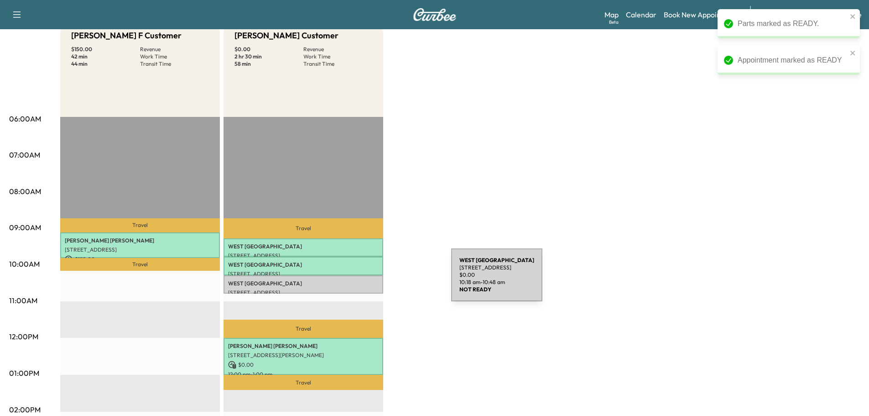
click at [374, 280] on p "[GEOGRAPHIC_DATA]" at bounding box center [303, 283] width 151 height 7
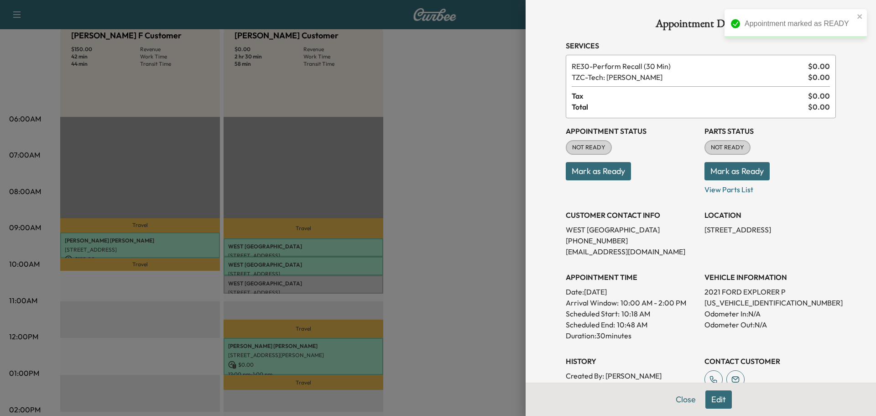
click at [722, 177] on button "Mark as Ready" at bounding box center [736, 171] width 65 height 18
click at [606, 177] on button "Mark as Ready" at bounding box center [598, 171] width 65 height 18
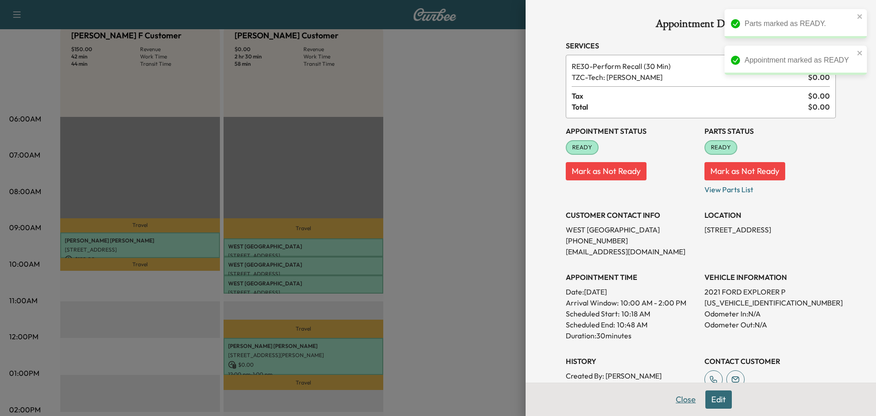
click at [677, 401] on button "Close" at bounding box center [686, 399] width 32 height 18
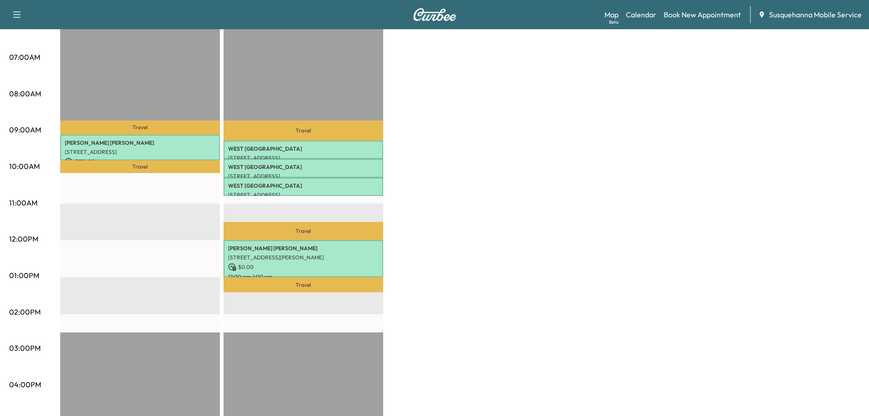
scroll to position [243, 0]
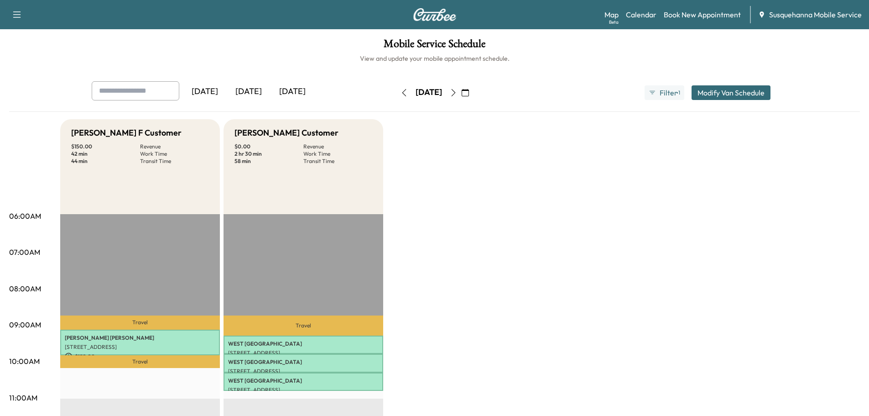
drag, startPoint x: 388, startPoint y: 91, endPoint x: 406, endPoint y: 102, distance: 20.9
click at [401, 91] on icon "button" at bounding box center [404, 92] width 7 height 7
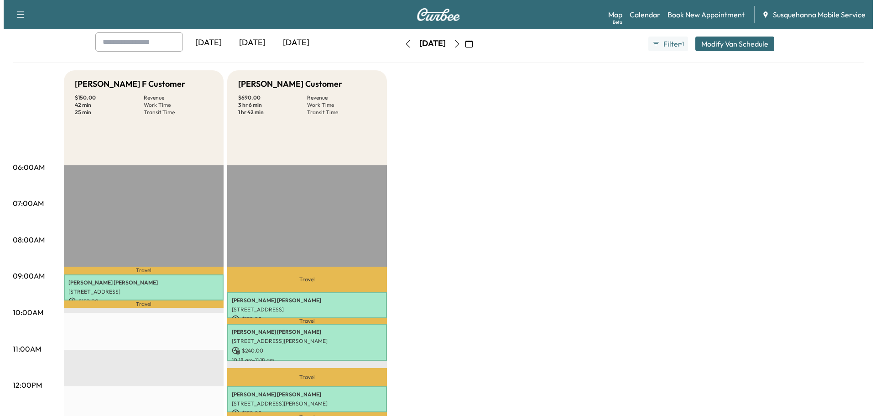
scroll to position [97, 0]
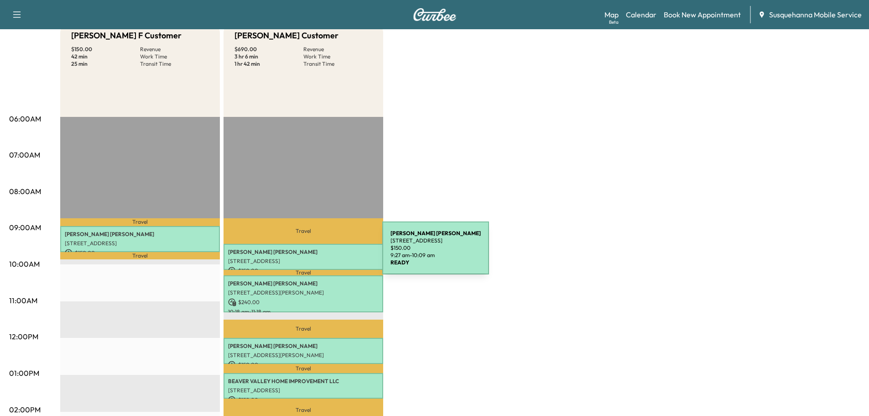
click at [314, 253] on p "[PERSON_NAME]" at bounding box center [303, 251] width 151 height 7
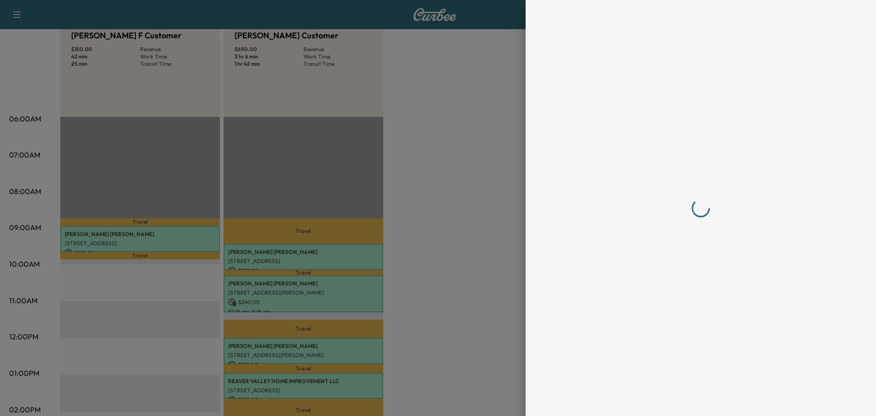
click at [314, 253] on div at bounding box center [438, 208] width 876 height 416
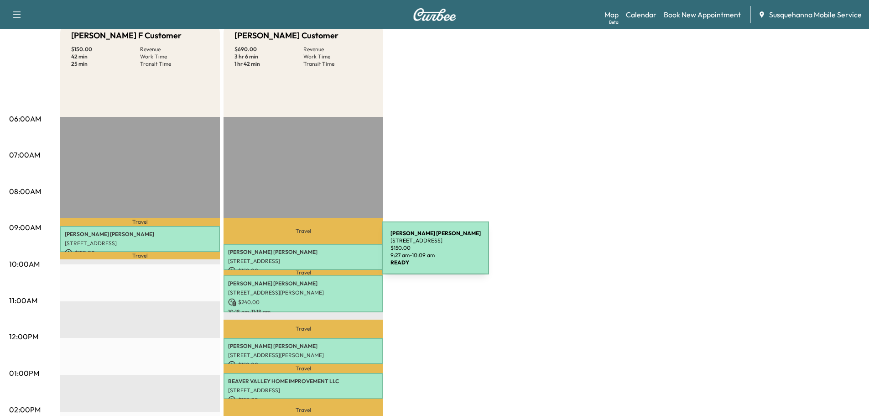
click at [314, 253] on p "[PERSON_NAME]" at bounding box center [303, 251] width 151 height 7
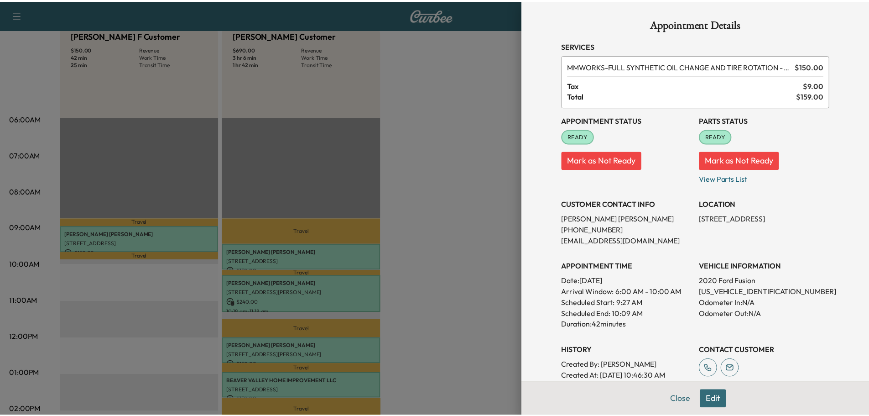
scroll to position [112, 0]
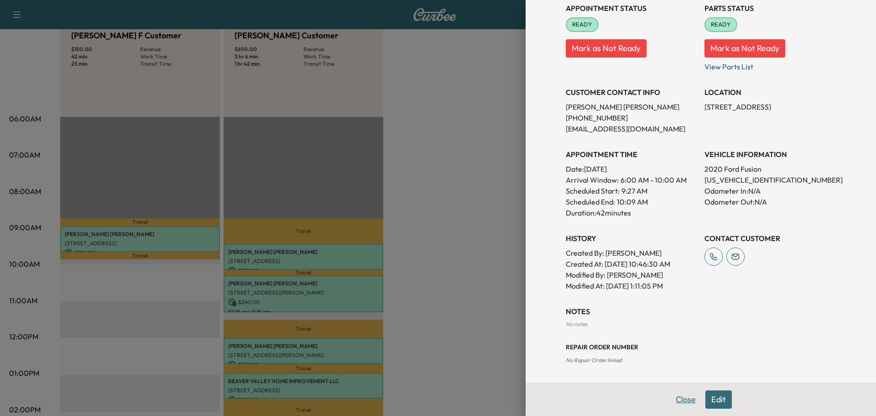
click at [679, 396] on button "Close" at bounding box center [686, 399] width 32 height 18
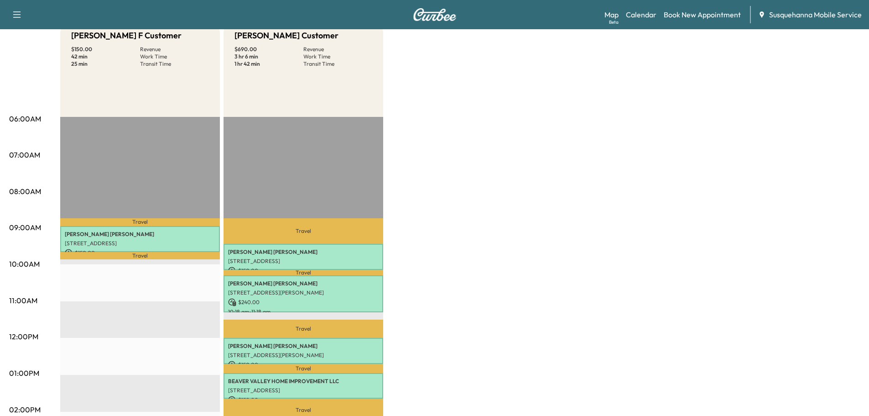
scroll to position [0, 0]
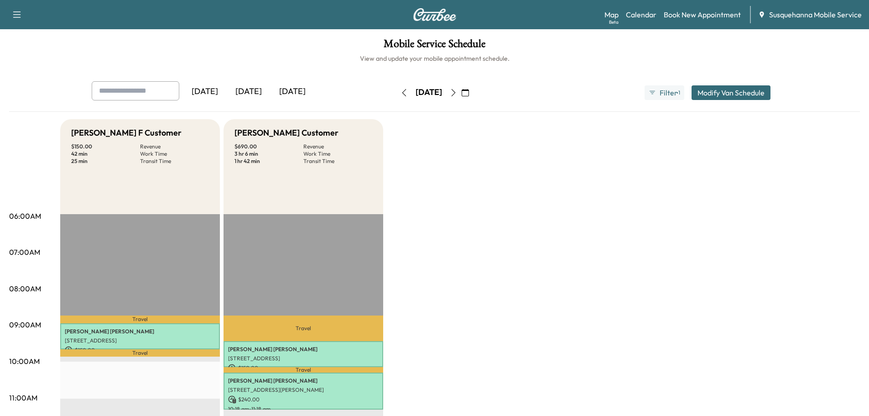
click at [401, 93] on icon "button" at bounding box center [404, 92] width 7 height 7
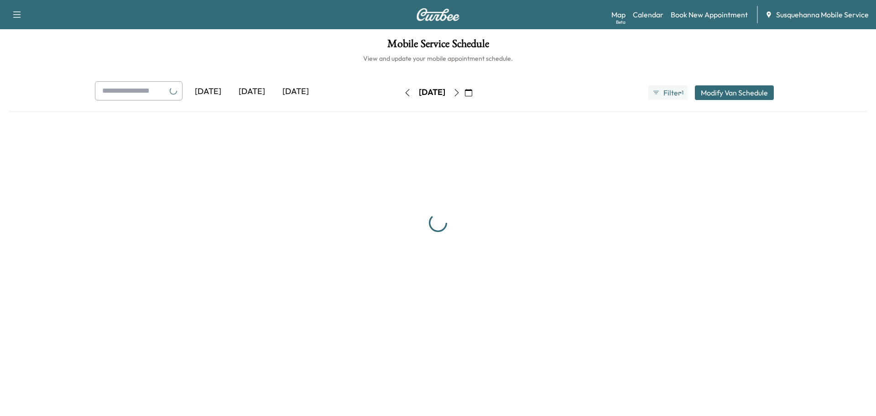
click at [400, 93] on button "button" at bounding box center [408, 92] width 16 height 15
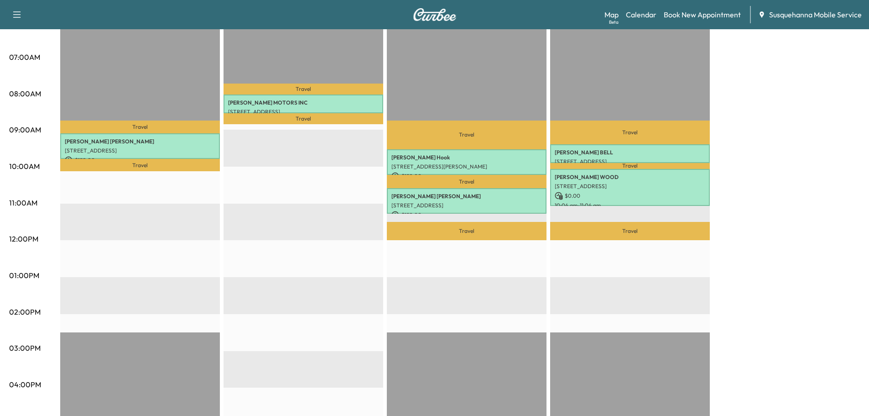
scroll to position [49, 0]
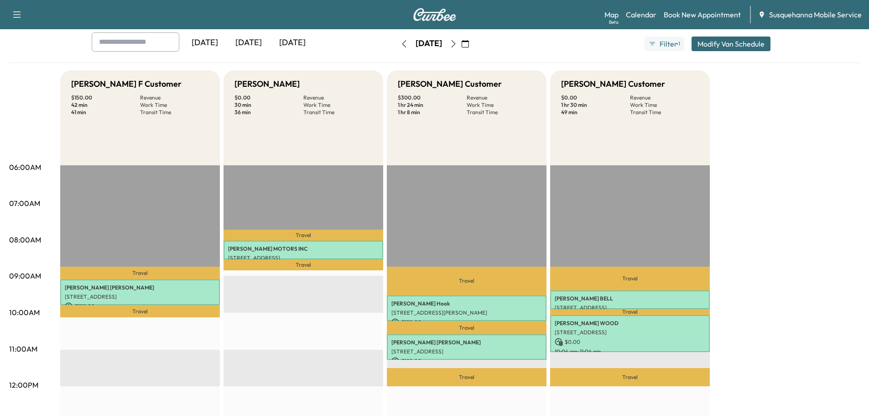
click at [455, 42] on icon "button" at bounding box center [453, 43] width 4 height 7
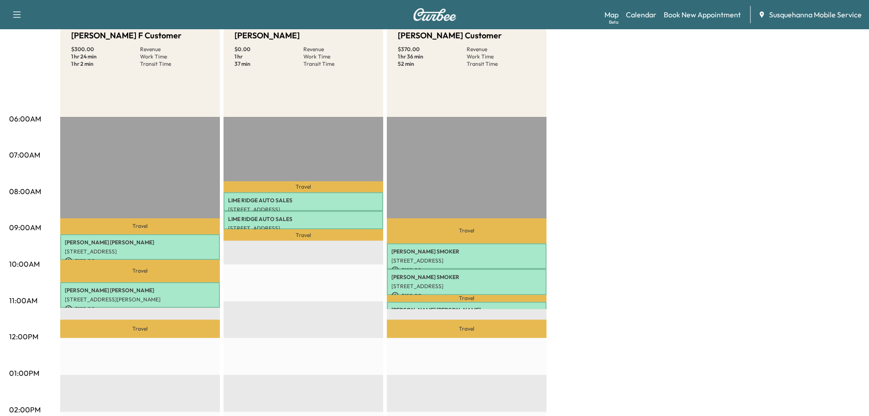
scroll to position [49, 0]
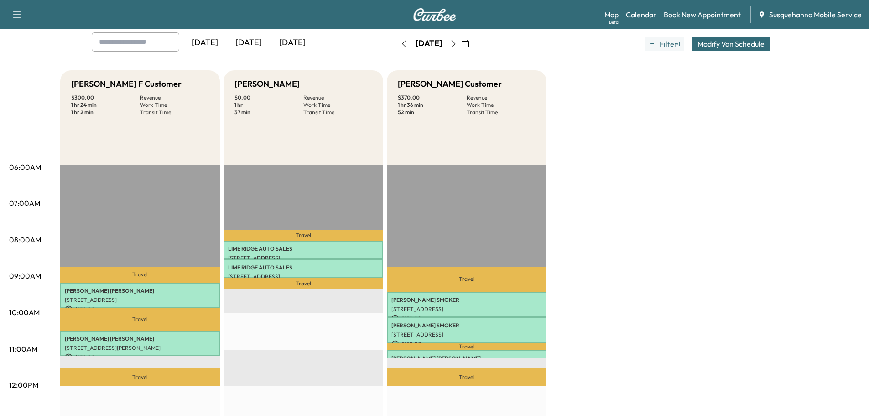
click at [455, 47] on icon "button" at bounding box center [453, 43] width 4 height 7
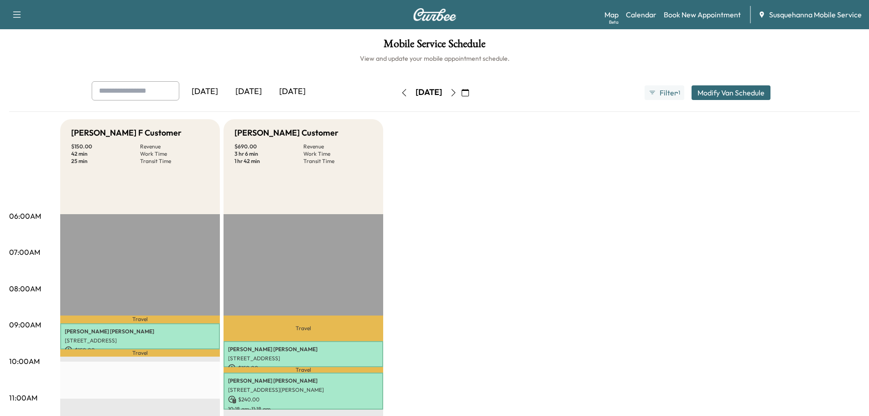
click at [457, 92] on icon "button" at bounding box center [453, 92] width 7 height 7
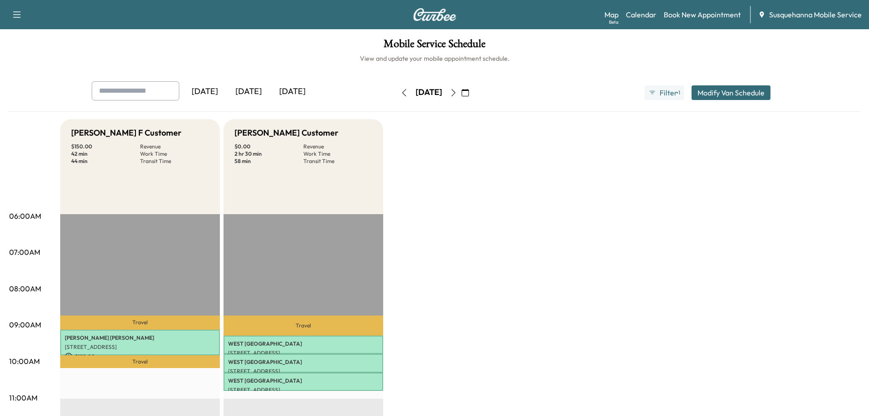
click at [401, 92] on icon "button" at bounding box center [404, 92] width 7 height 7
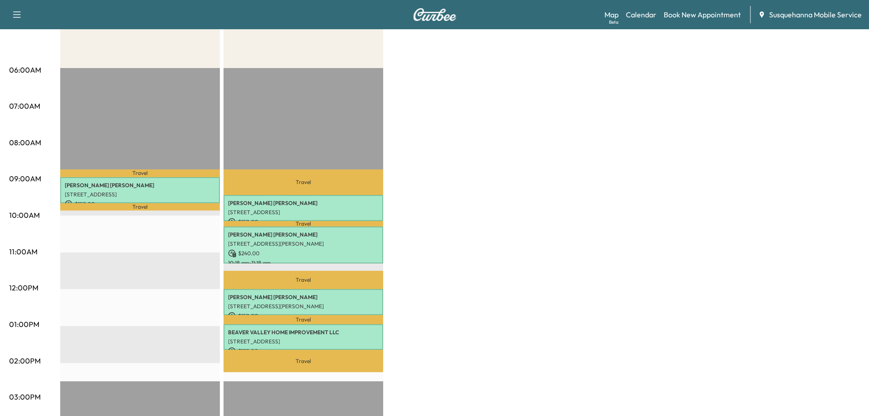
scroll to position [49, 0]
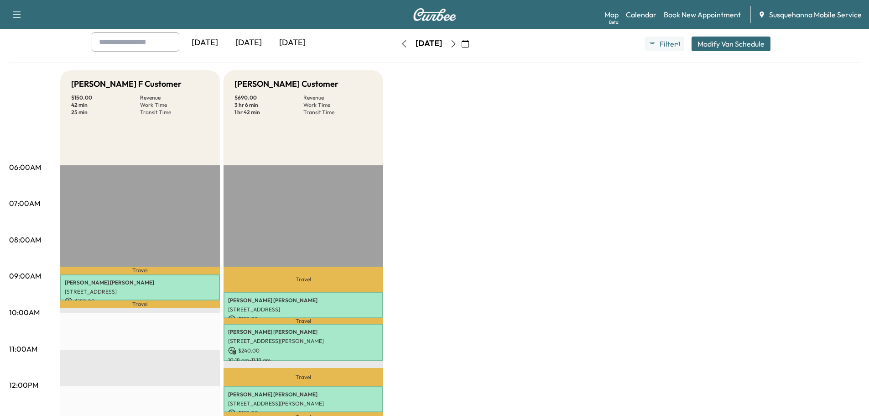
click at [457, 43] on icon "button" at bounding box center [453, 43] width 7 height 7
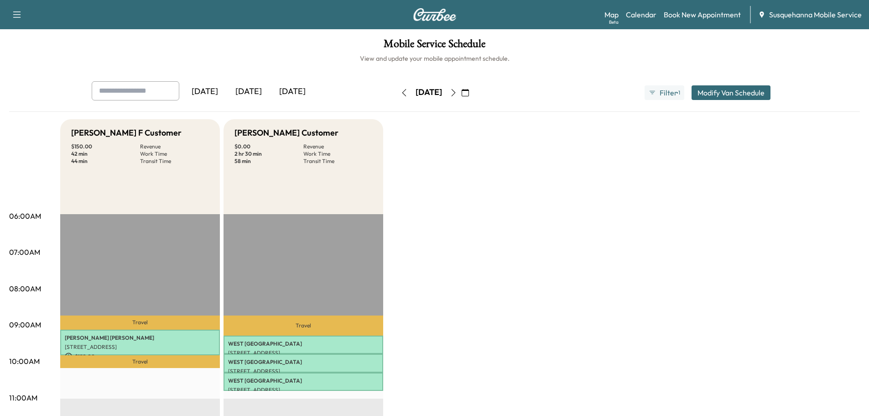
click at [402, 92] on icon "button" at bounding box center [404, 92] width 4 height 7
click at [401, 92] on icon "button" at bounding box center [404, 92] width 7 height 7
click at [396, 92] on div "[DATE]" at bounding box center [428, 92] width 65 height 15
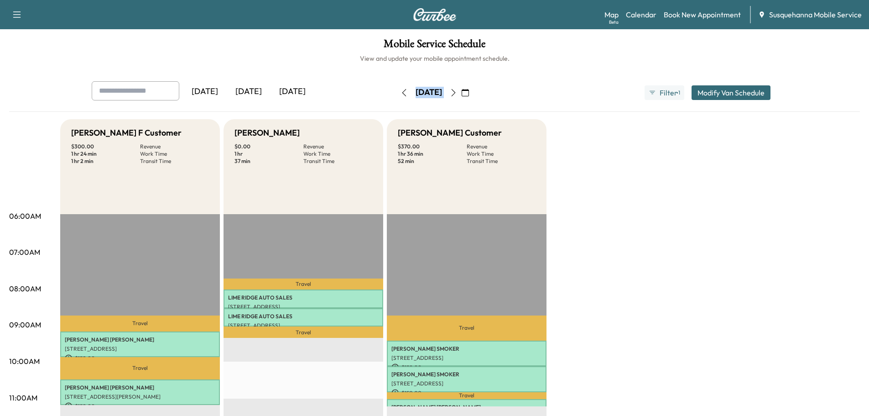
click at [401, 94] on icon "button" at bounding box center [404, 92] width 7 height 7
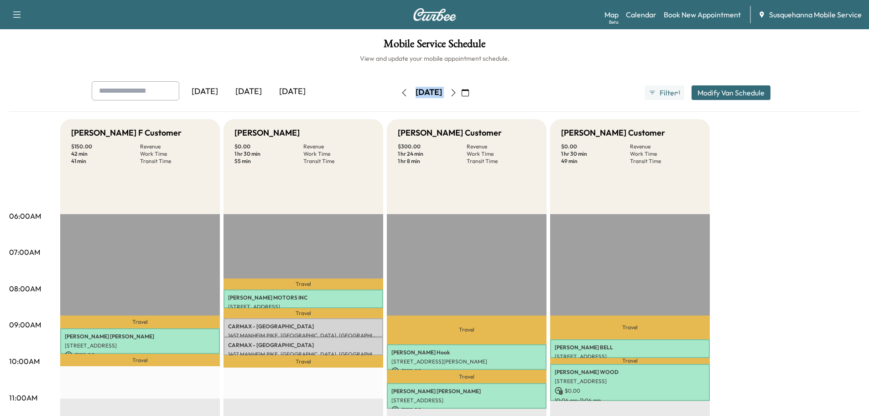
scroll to position [97, 0]
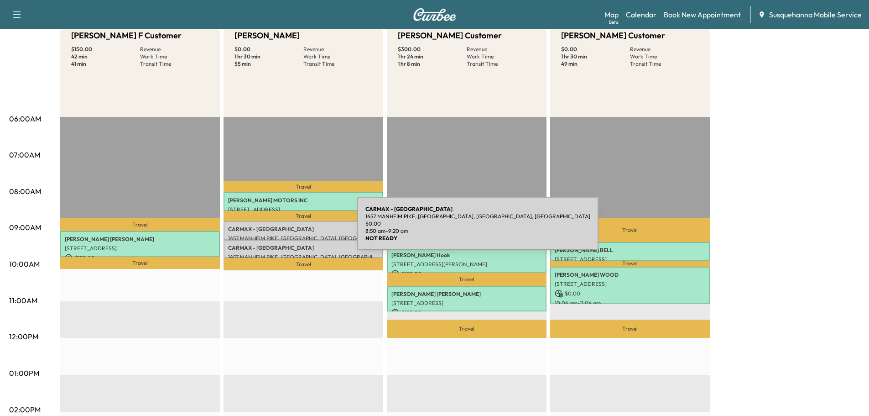
click at [289, 229] on p "CARMAX - [GEOGRAPHIC_DATA]" at bounding box center [303, 228] width 151 height 7
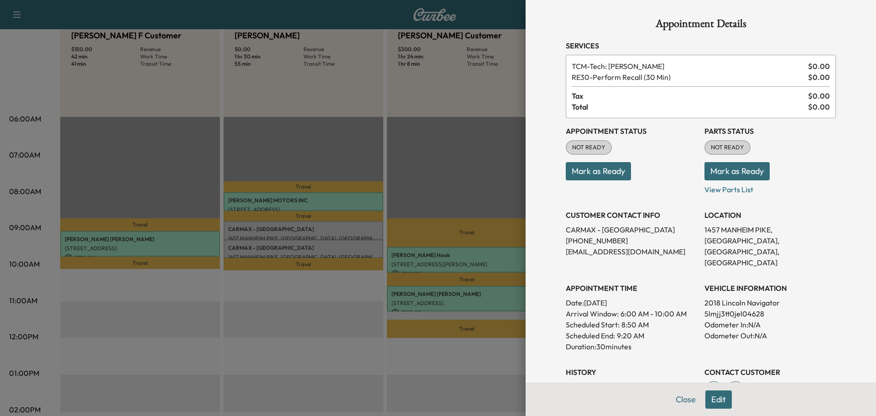
click at [718, 176] on button "Mark as Ready" at bounding box center [736, 171] width 65 height 18
click at [605, 173] on button "Mark as Ready" at bounding box center [598, 171] width 65 height 18
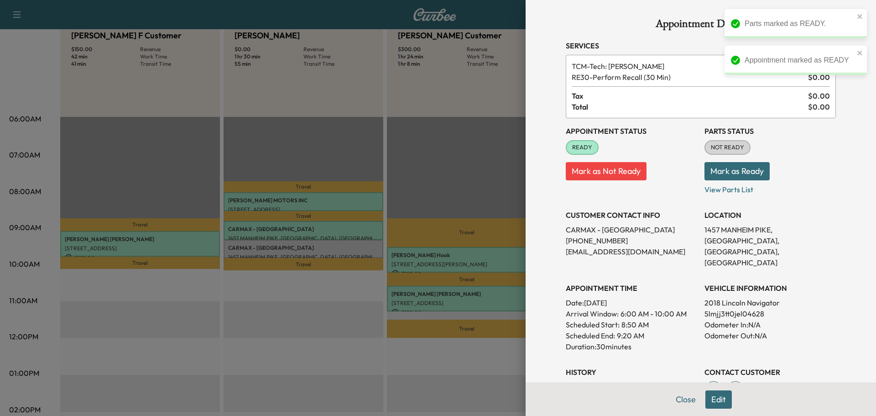
click at [713, 173] on button "Mark as Ready" at bounding box center [736, 171] width 65 height 18
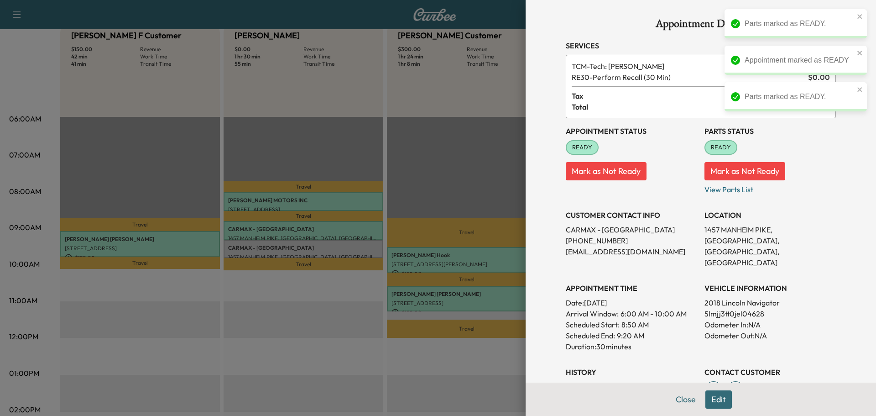
click at [335, 244] on div at bounding box center [438, 208] width 876 height 416
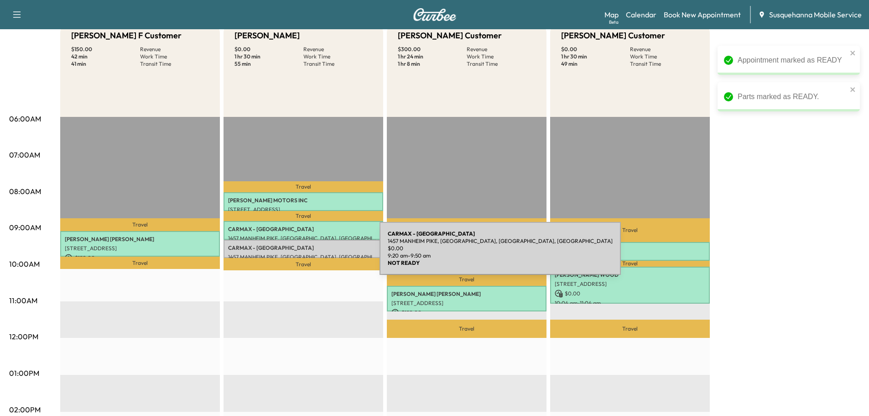
click at [312, 249] on p "CARMAX - [GEOGRAPHIC_DATA]" at bounding box center [303, 247] width 151 height 7
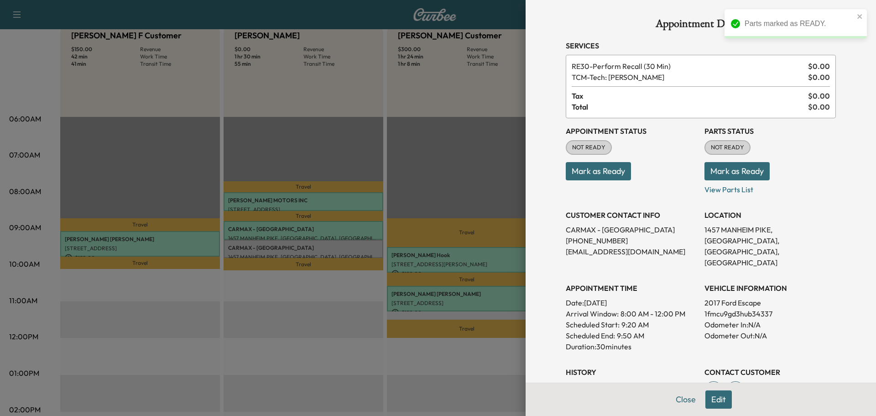
drag, startPoint x: 718, startPoint y: 175, endPoint x: 643, endPoint y: 177, distance: 74.4
click at [709, 177] on button "Mark as Ready" at bounding box center [736, 171] width 65 height 18
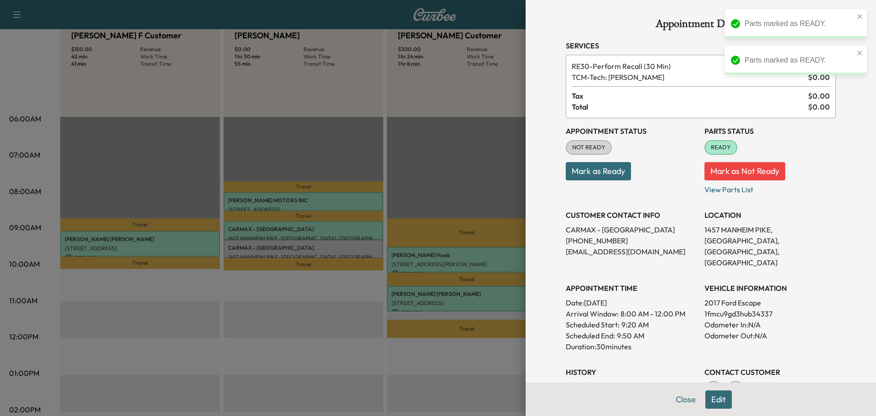
click at [577, 176] on button "Mark as Ready" at bounding box center [598, 171] width 65 height 18
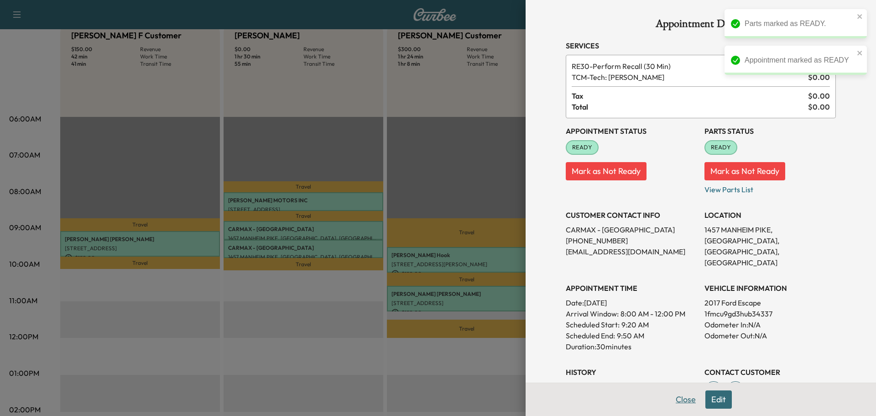
click at [674, 397] on button "Close" at bounding box center [686, 399] width 32 height 18
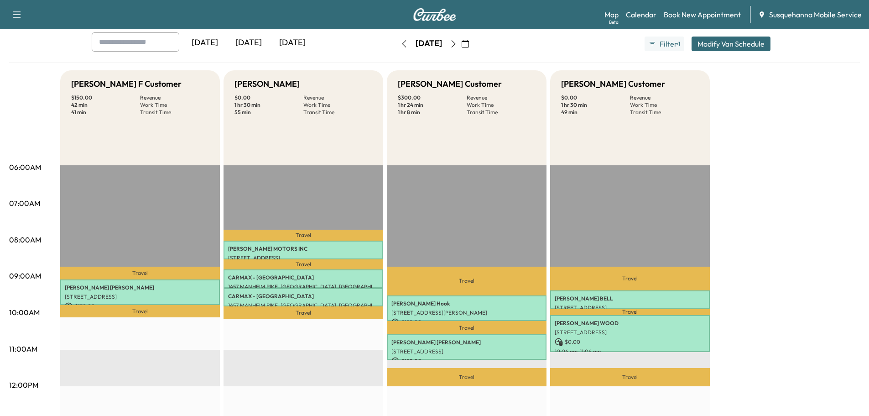
scroll to position [0, 0]
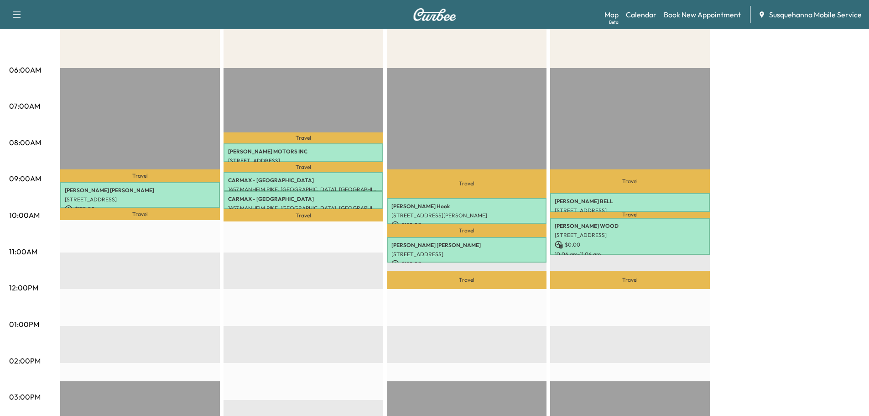
scroll to position [49, 0]
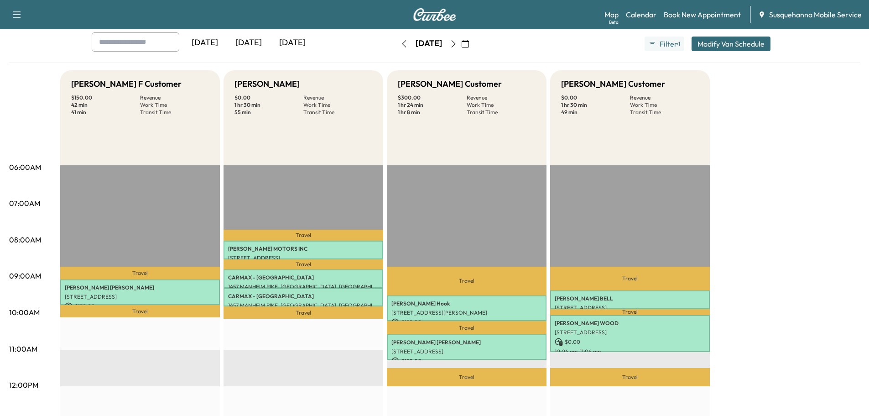
click at [457, 44] on icon "button" at bounding box center [453, 43] width 7 height 7
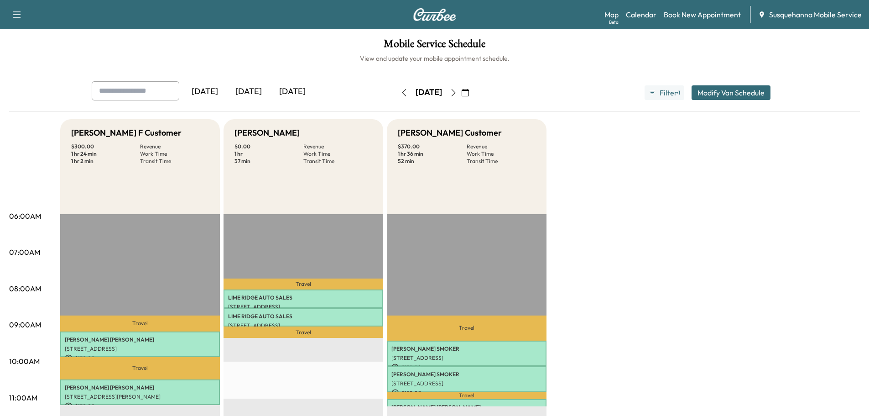
click at [457, 94] on icon "button" at bounding box center [453, 92] width 7 height 7
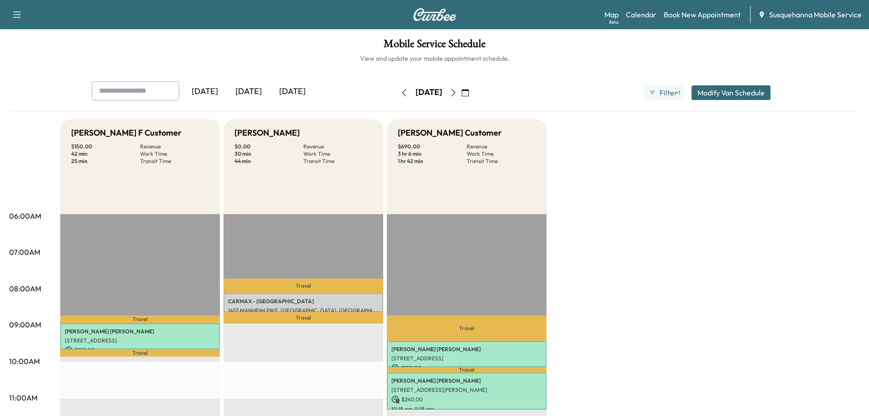
click at [283, 295] on div "CARMAX - LANCASTER 1457 MANHEIM PIKE, [GEOGRAPHIC_DATA], [GEOGRAPHIC_DATA], [GE…" at bounding box center [304, 302] width 160 height 18
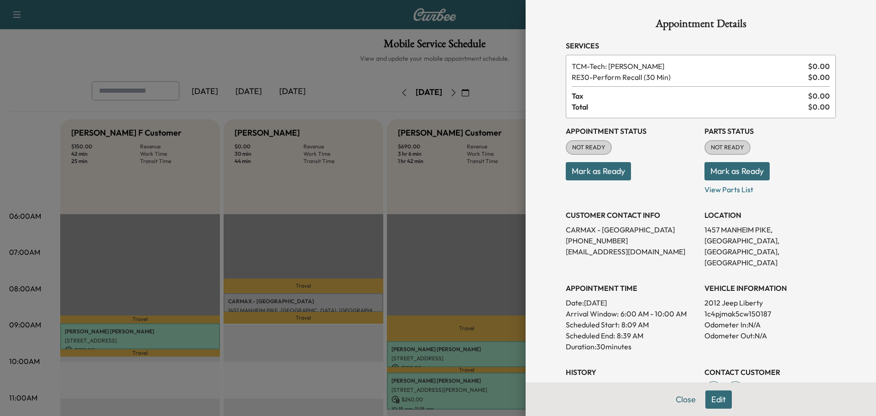
click at [743, 171] on button "Mark as Ready" at bounding box center [736, 171] width 65 height 18
click at [605, 180] on button "Mark as Ready" at bounding box center [598, 171] width 65 height 18
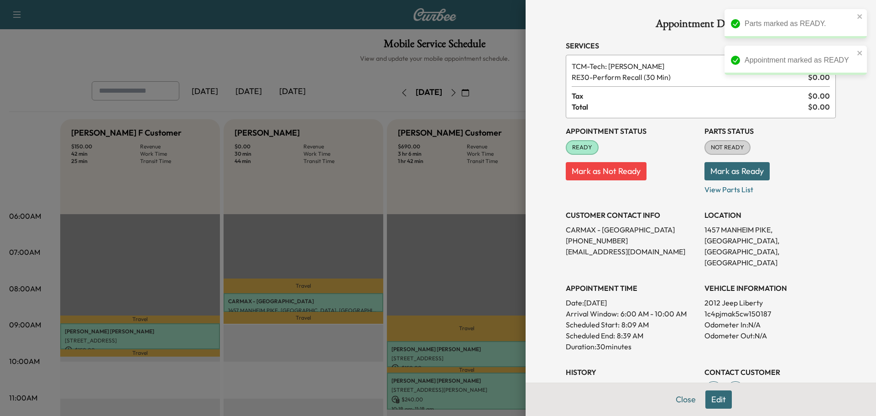
click at [741, 175] on button "Mark as Ready" at bounding box center [736, 171] width 65 height 18
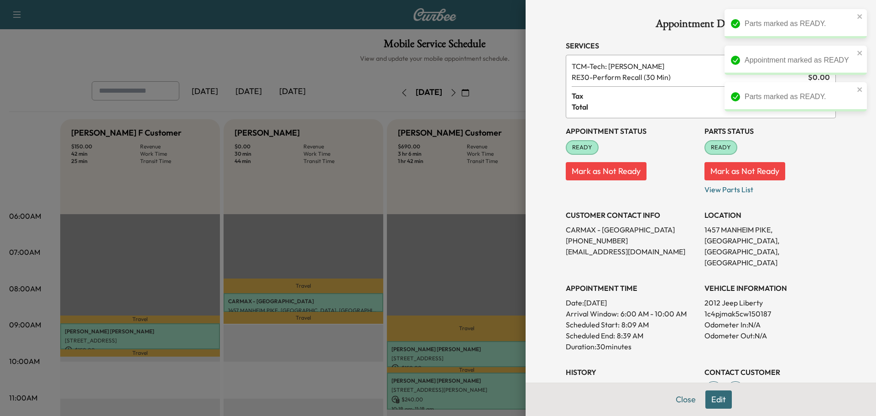
click at [677, 403] on button "Close" at bounding box center [686, 399] width 32 height 18
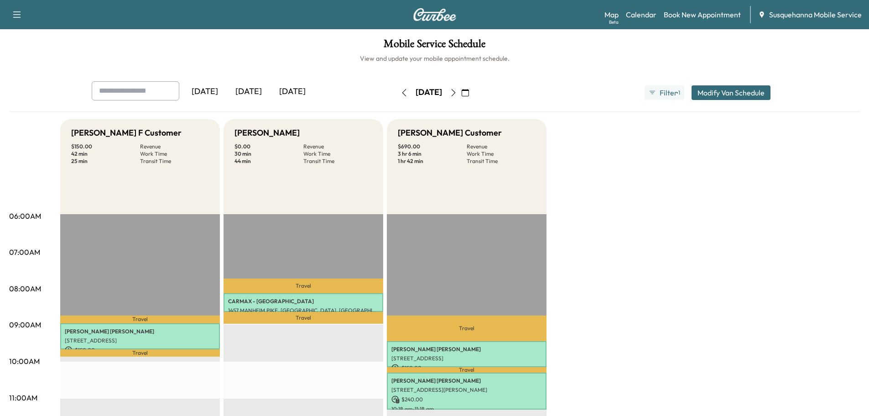
click at [457, 93] on icon "button" at bounding box center [453, 92] width 7 height 7
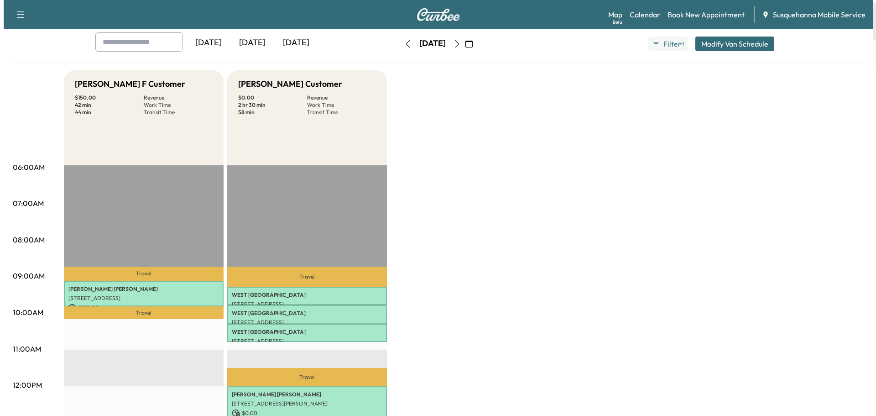
scroll to position [146, 0]
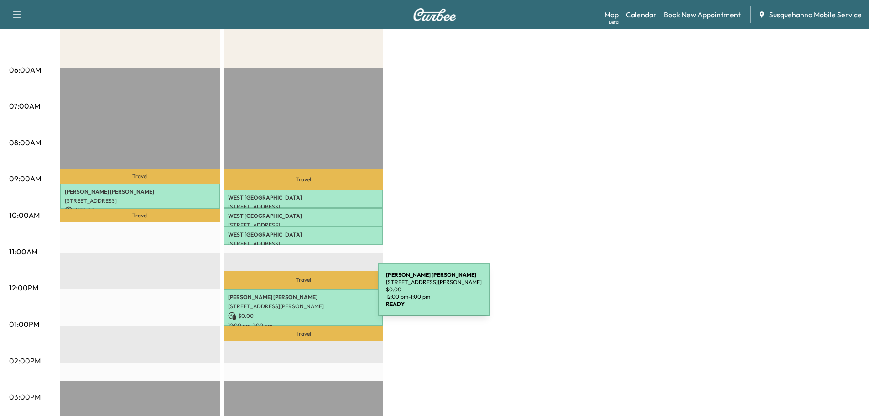
click at [309, 295] on p "[PERSON_NAME]" at bounding box center [303, 296] width 151 height 7
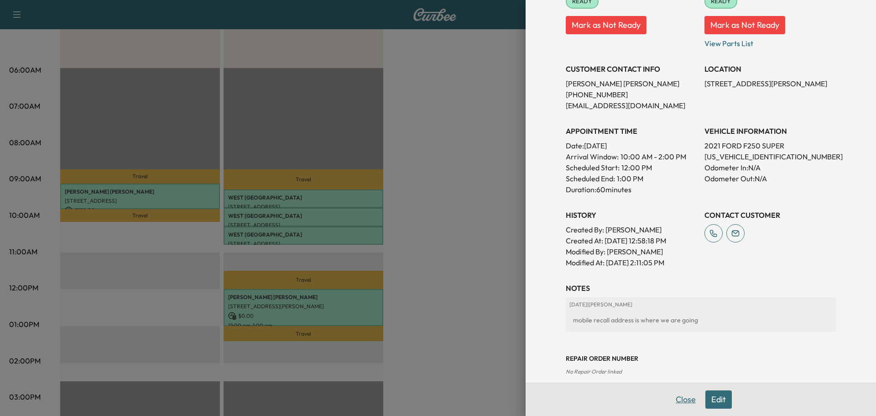
click at [674, 404] on button "Close" at bounding box center [686, 399] width 32 height 18
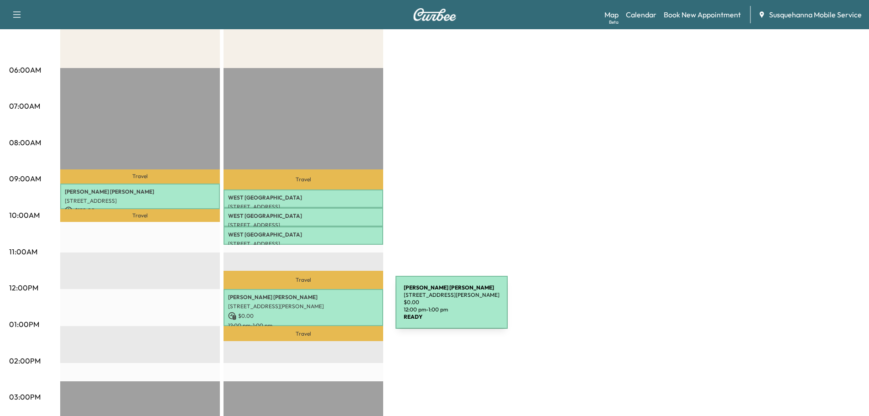
click at [327, 307] on div "TIMOTHY ROBINSON 11495 HIVELY RD, BROGUE, PA, USA $ 0.00 12:00 pm - 1:00 pm" at bounding box center [304, 307] width 160 height 37
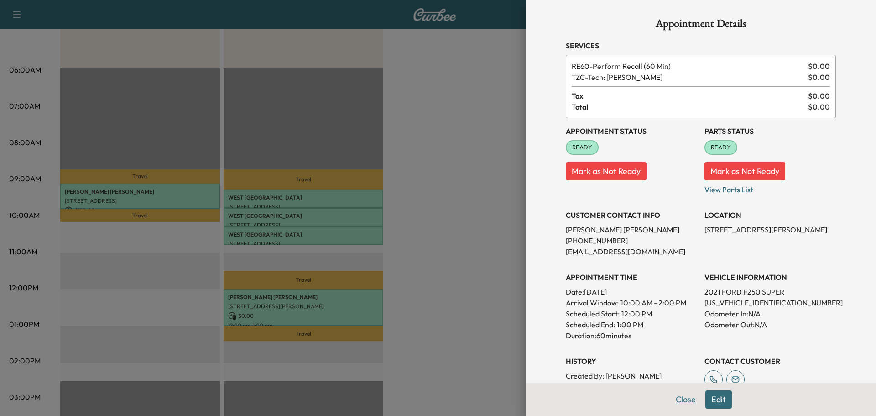
click at [675, 399] on button "Close" at bounding box center [686, 399] width 32 height 18
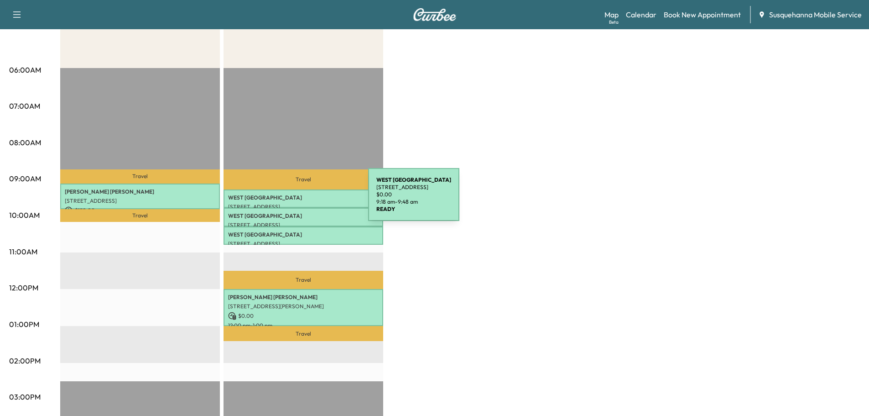
scroll to position [0, 0]
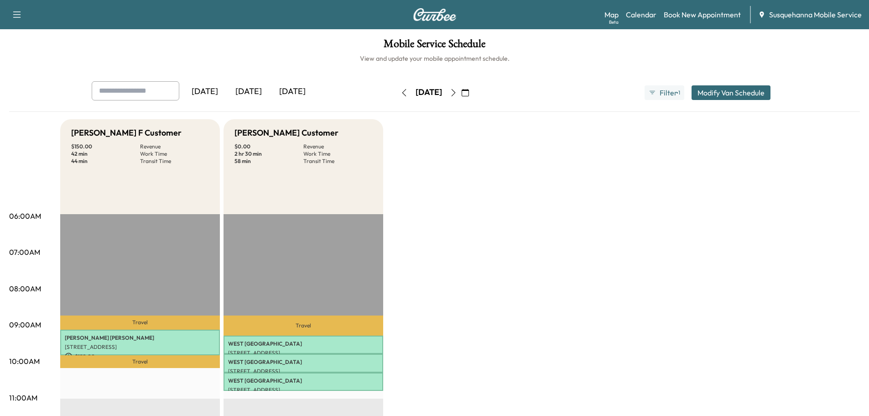
click at [401, 90] on icon "button" at bounding box center [404, 92] width 7 height 7
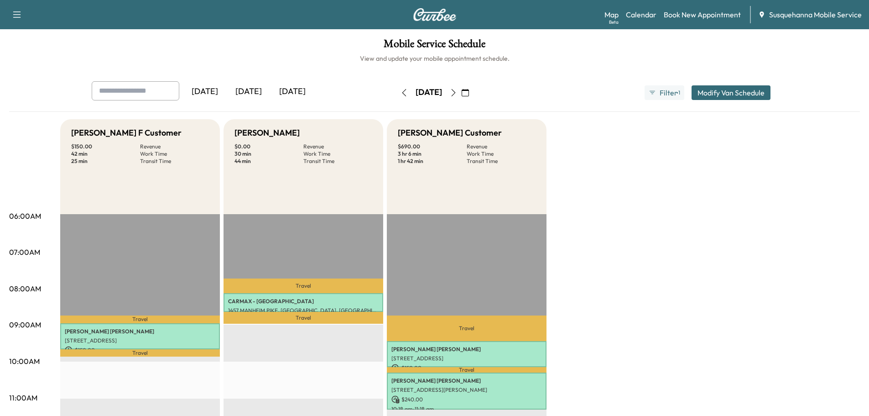
click at [396, 92] on button "button" at bounding box center [404, 92] width 16 height 15
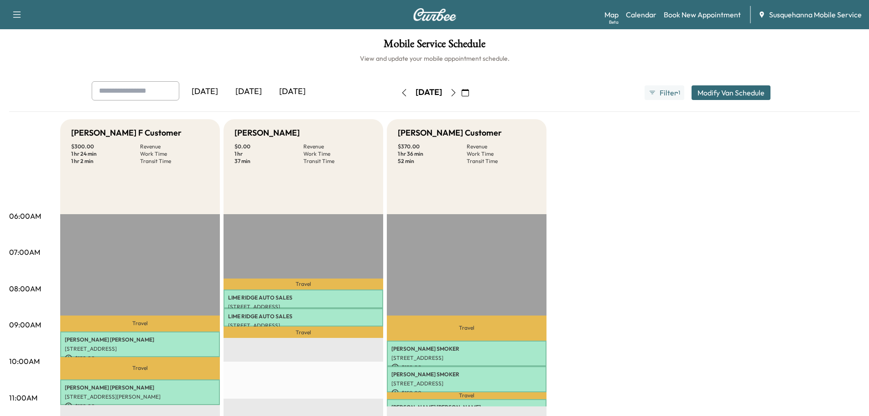
click at [396, 92] on button "button" at bounding box center [404, 92] width 16 height 15
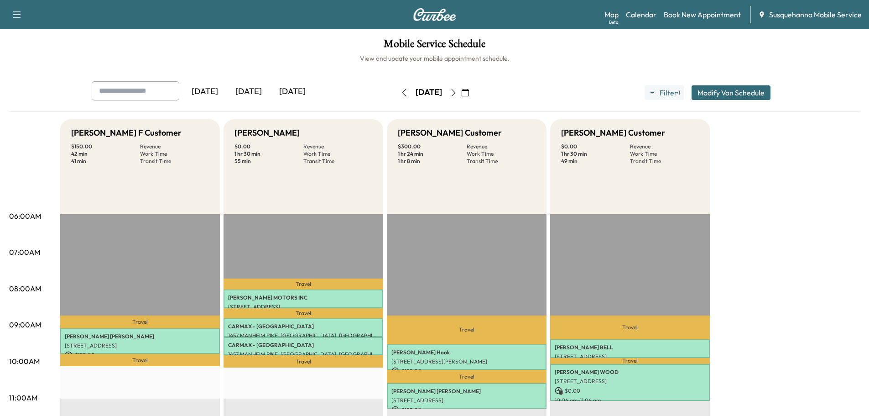
click at [473, 88] on button "button" at bounding box center [466, 92] width 16 height 15
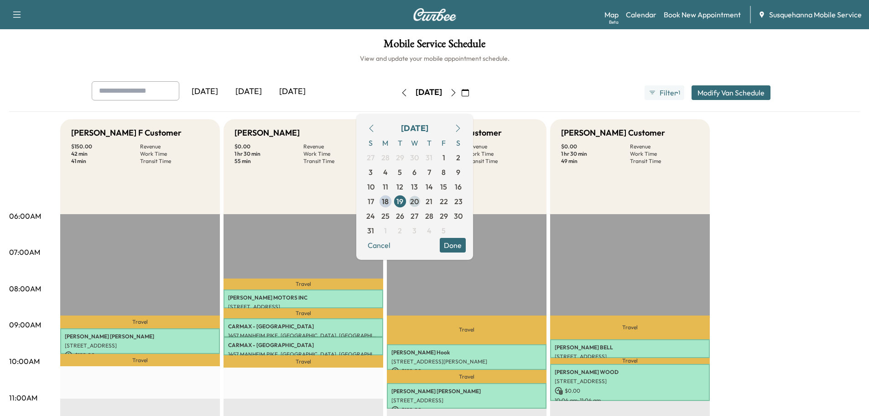
click at [419, 202] on span "20" at bounding box center [414, 201] width 9 height 11
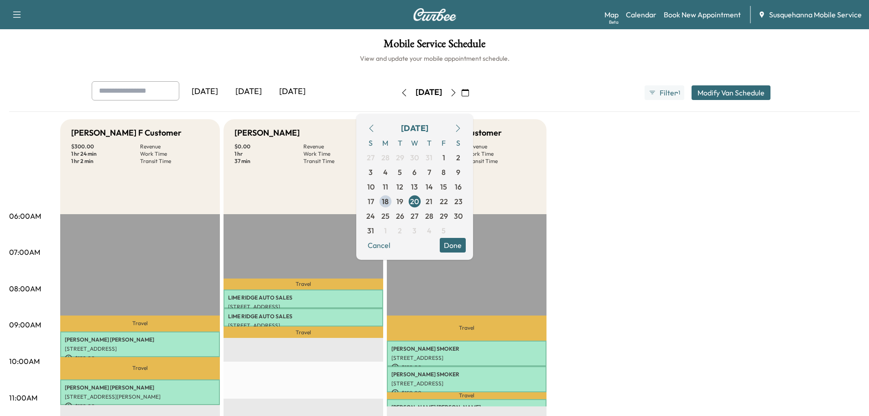
click at [466, 245] on button "Done" at bounding box center [453, 245] width 26 height 15
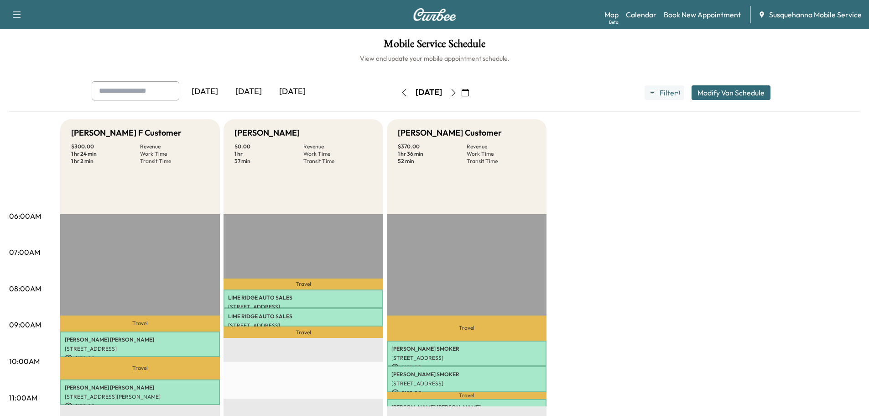
scroll to position [49, 0]
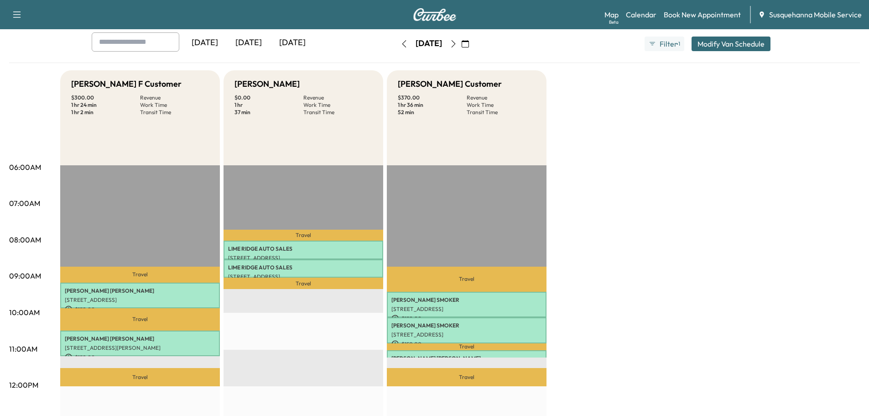
click at [401, 45] on icon "button" at bounding box center [404, 43] width 7 height 7
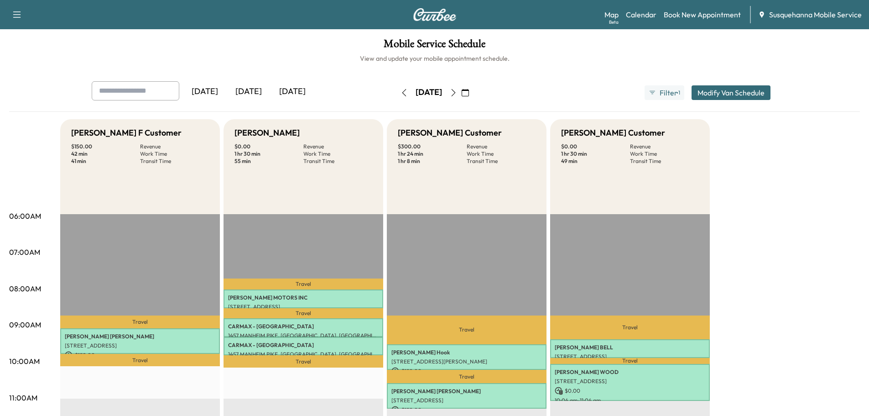
click at [469, 90] on icon "button" at bounding box center [465, 92] width 7 height 7
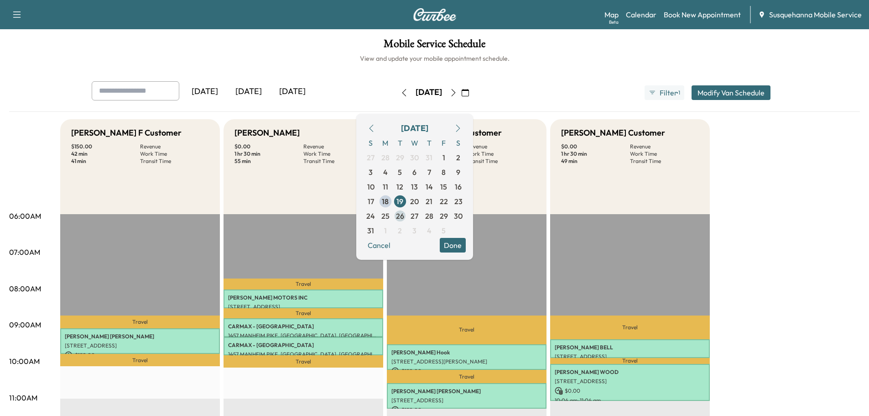
click at [404, 214] on span "26" at bounding box center [400, 215] width 8 height 11
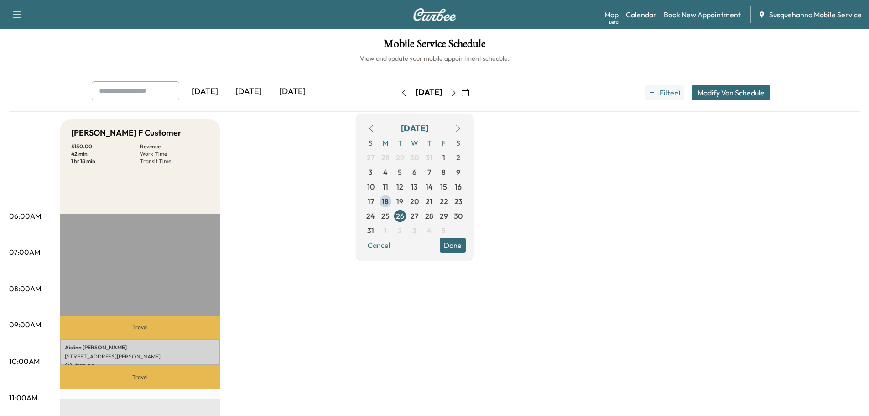
click at [466, 244] on button "Done" at bounding box center [453, 245] width 26 height 15
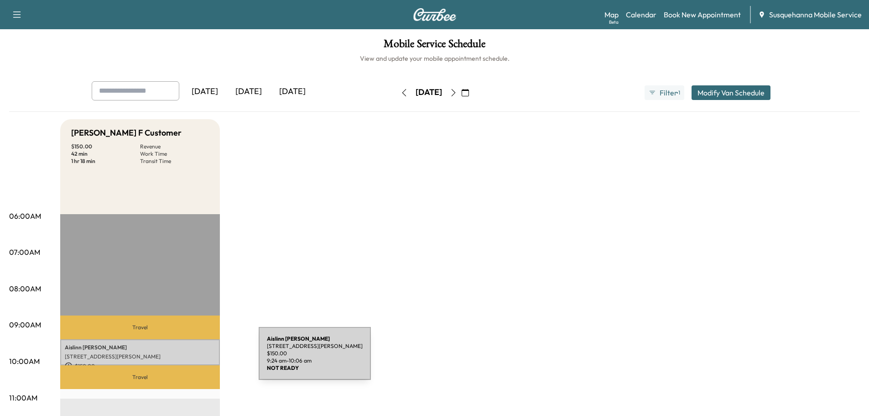
click at [190, 354] on p "31 Echo Valley Dr, New Providence, PA 17560, USA" at bounding box center [140, 356] width 151 height 7
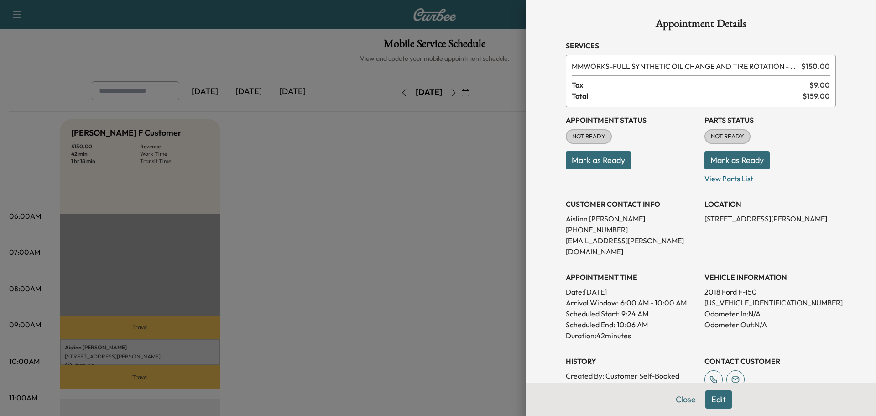
drag, startPoint x: 726, startPoint y: 295, endPoint x: 491, endPoint y: 239, distance: 241.1
click at [488, 239] on div at bounding box center [438, 208] width 876 height 416
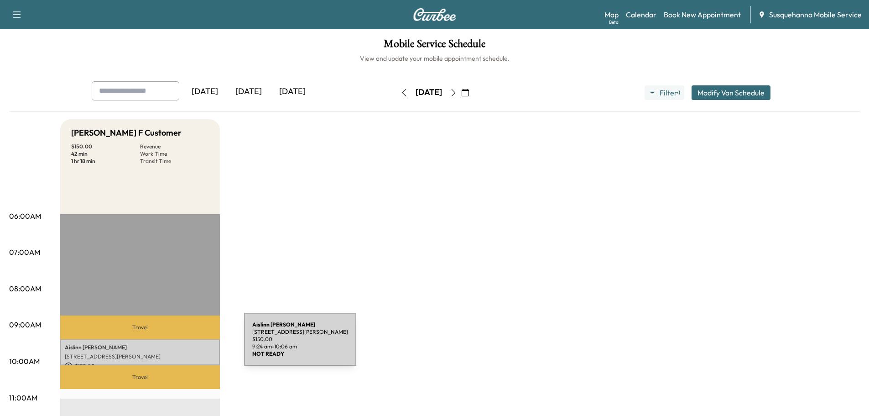
drag, startPoint x: 167, startPoint y: 351, endPoint x: 267, endPoint y: 322, distance: 104.4
click at [167, 349] on div "Aislinn Toomey 31 Echo Valley Dr, New Providence, PA 17560, USA $ 150.00 9:24 a…" at bounding box center [140, 352] width 160 height 26
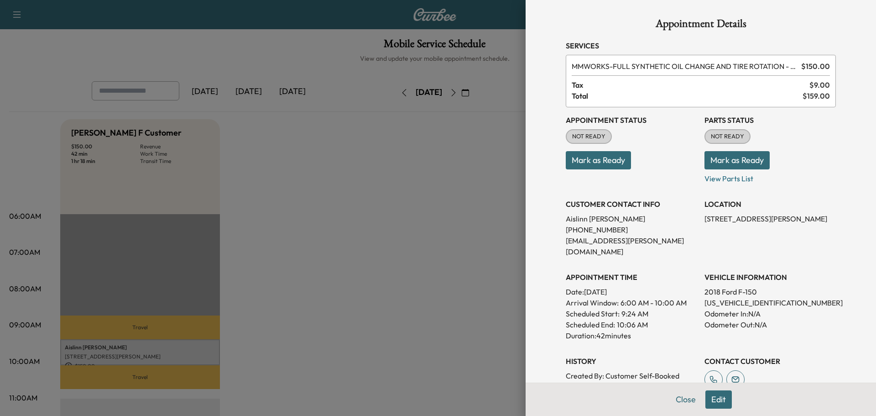
click at [742, 297] on p "1FTFW1RG0JFC98921" at bounding box center [769, 302] width 131 height 11
copy p "1FTFW1RG0JFC98921"
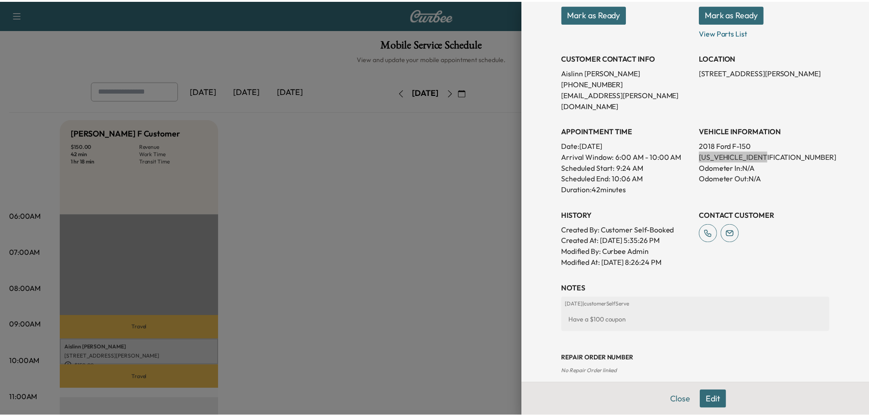
scroll to position [146, 0]
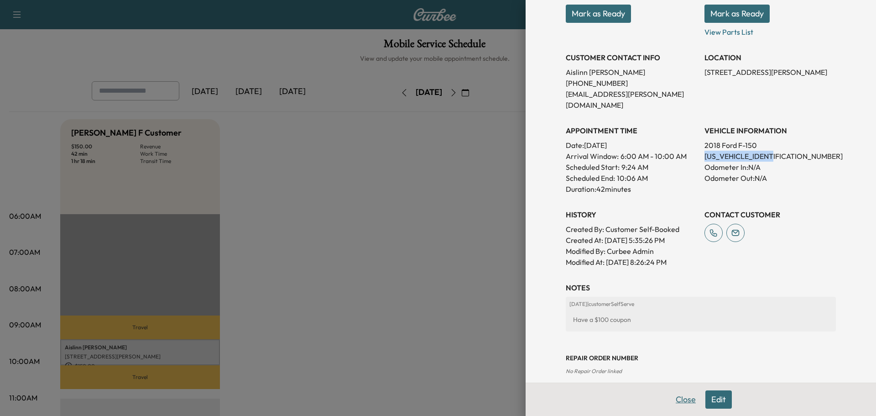
click at [676, 399] on button "Close" at bounding box center [686, 399] width 32 height 18
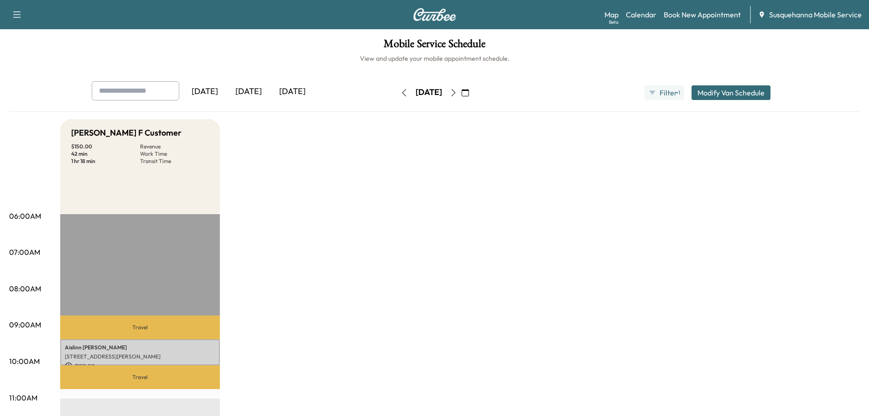
click at [469, 92] on icon "button" at bounding box center [465, 92] width 7 height 7
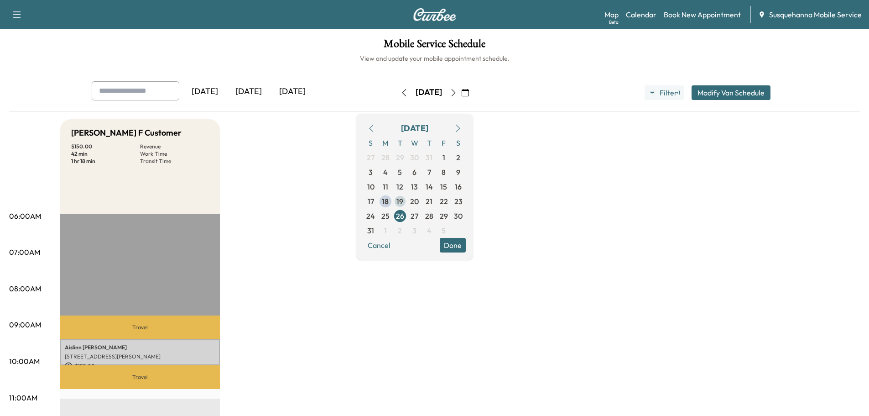
click at [403, 203] on span "19" at bounding box center [399, 201] width 7 height 11
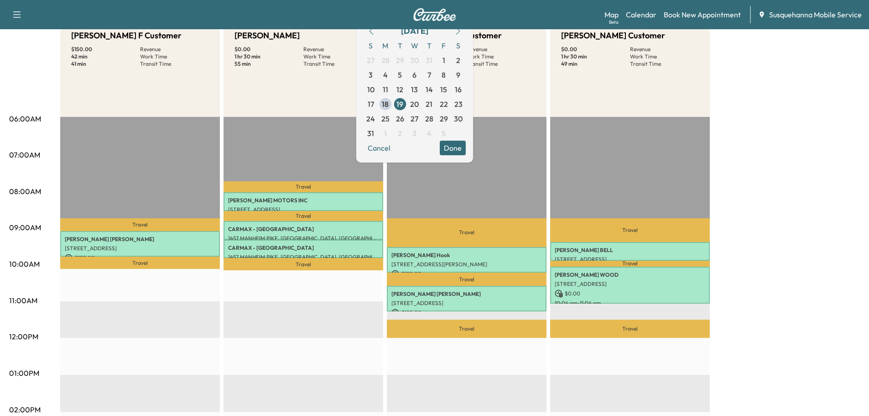
scroll to position [49, 0]
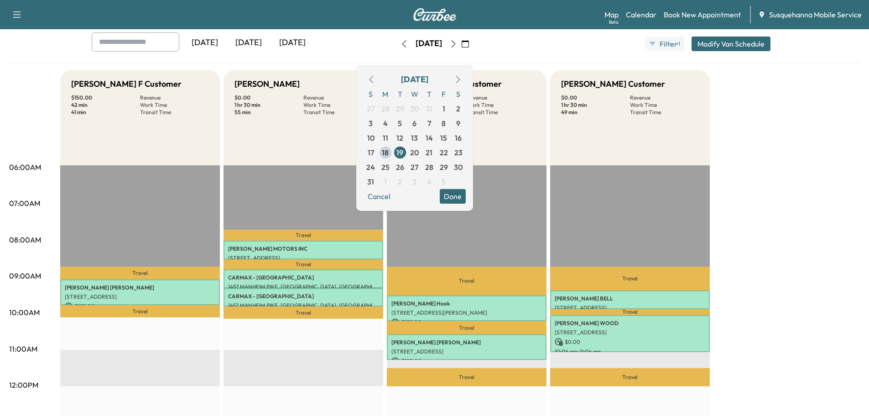
click at [466, 193] on button "Done" at bounding box center [453, 196] width 26 height 15
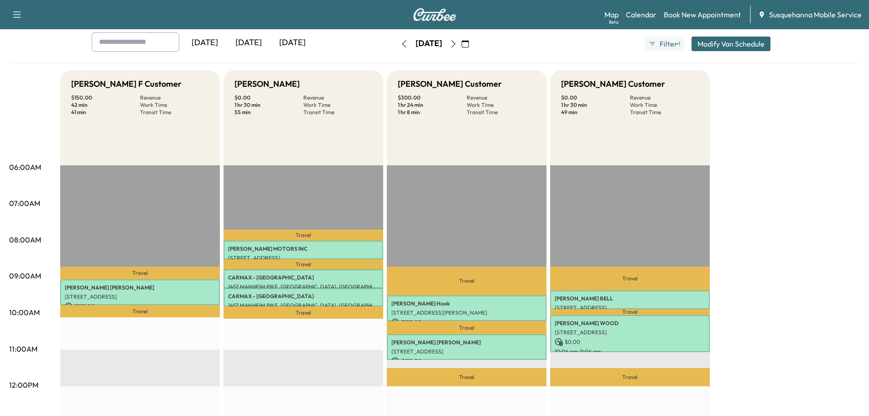
click at [469, 42] on icon "button" at bounding box center [465, 43] width 7 height 7
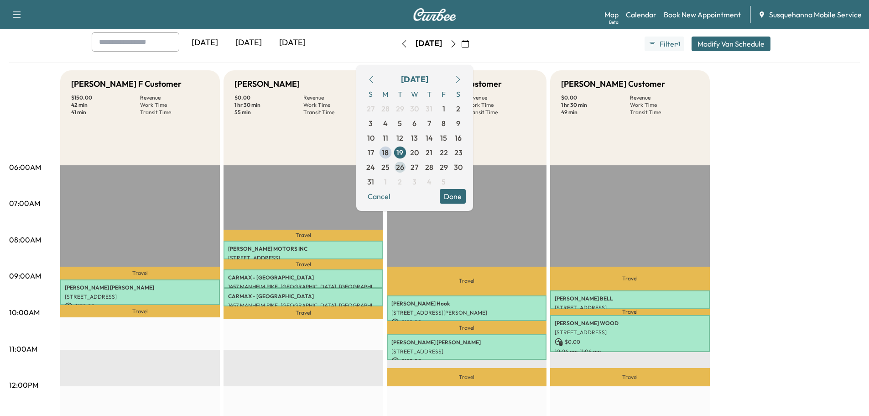
click at [404, 166] on span "26" at bounding box center [400, 166] width 8 height 11
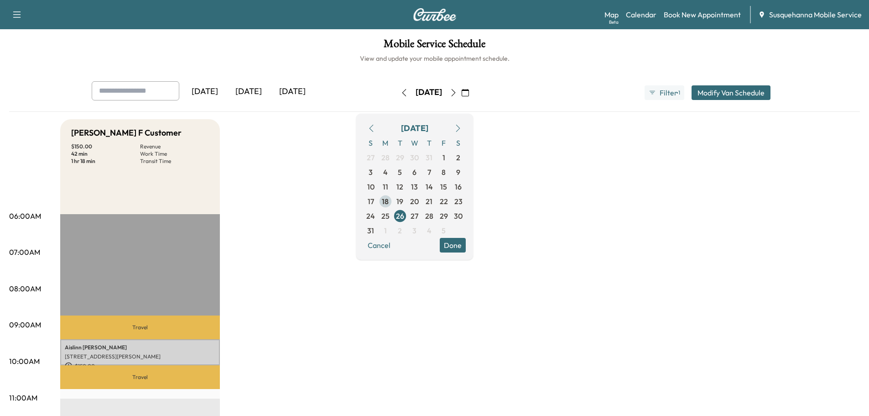
click at [389, 202] on span "18" at bounding box center [385, 201] width 7 height 11
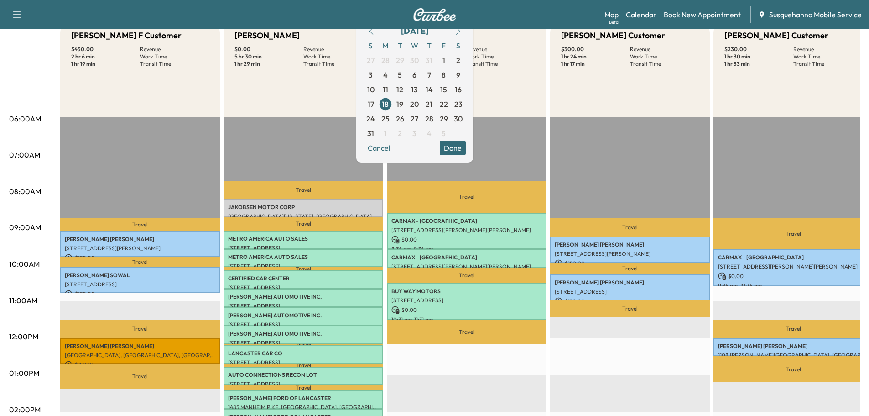
scroll to position [49, 0]
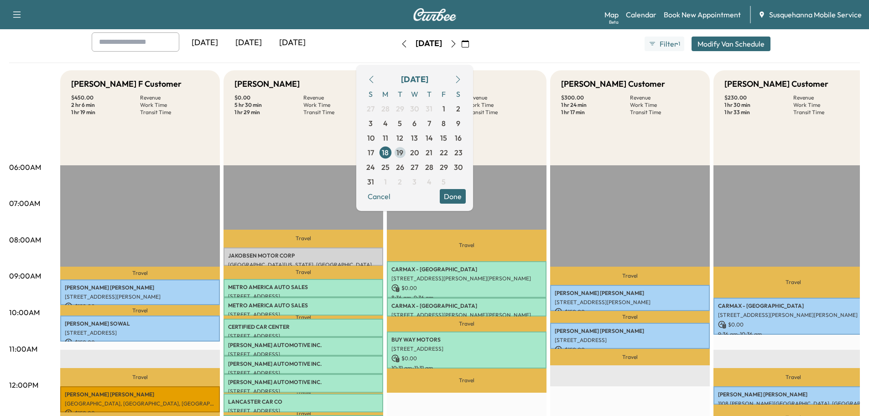
click at [403, 156] on span "19" at bounding box center [399, 152] width 7 height 11
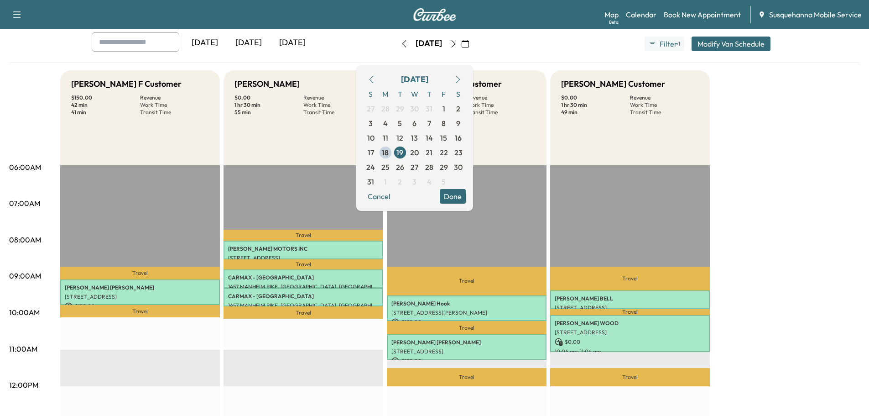
scroll to position [97, 0]
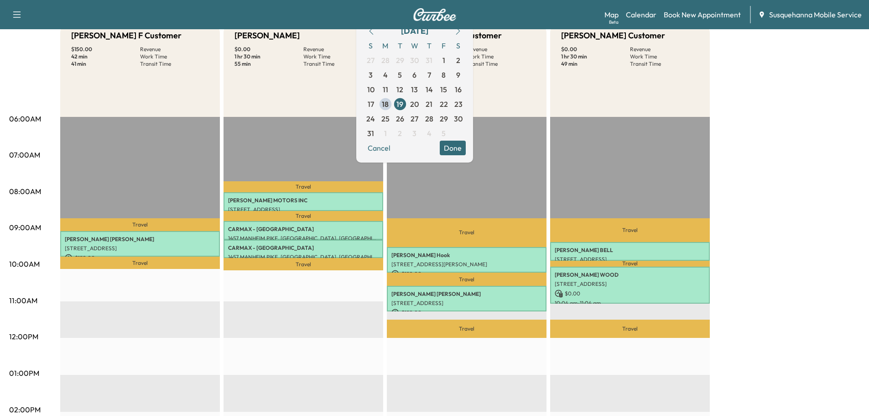
click at [466, 150] on button "Done" at bounding box center [453, 148] width 26 height 15
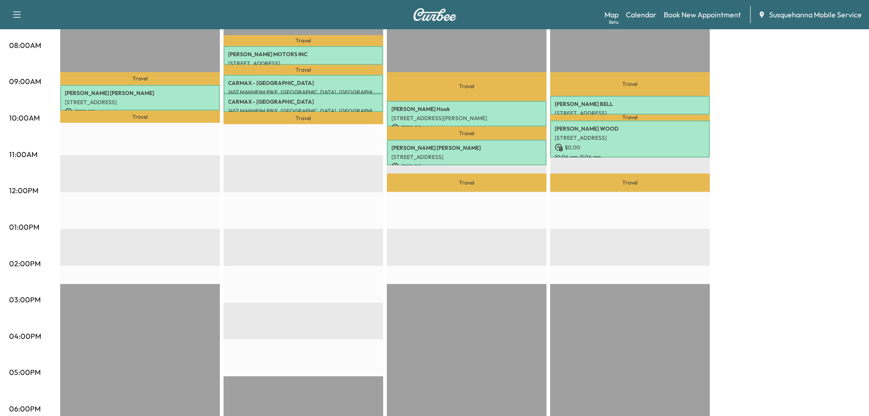
scroll to position [0, 0]
